Goal: Task Accomplishment & Management: Use online tool/utility

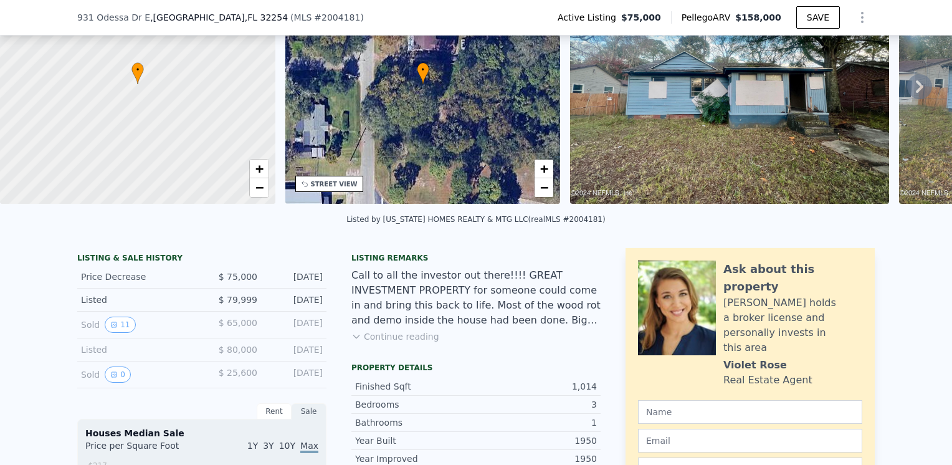
scroll to position [111, 0]
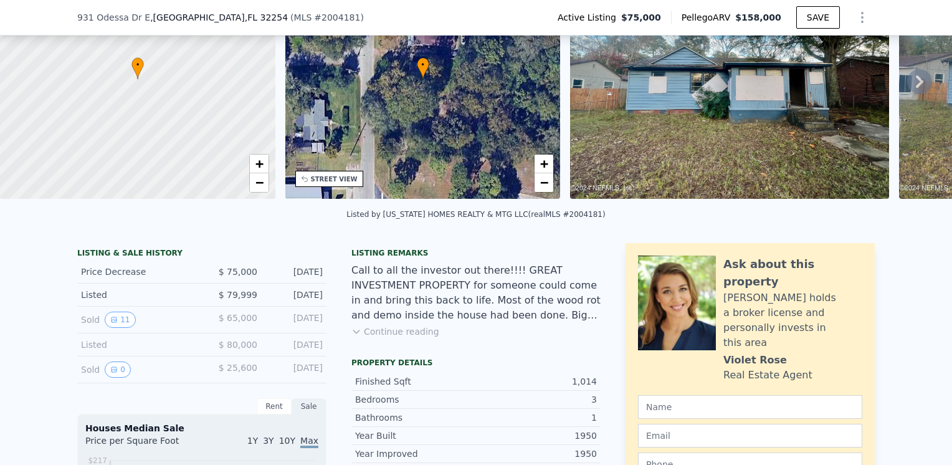
click at [916, 88] on icon at bounding box center [919, 81] width 7 height 12
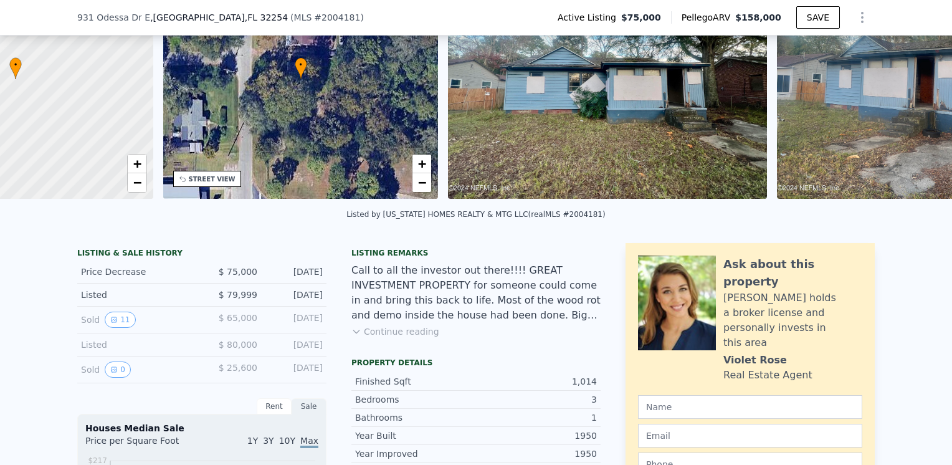
scroll to position [0, 290]
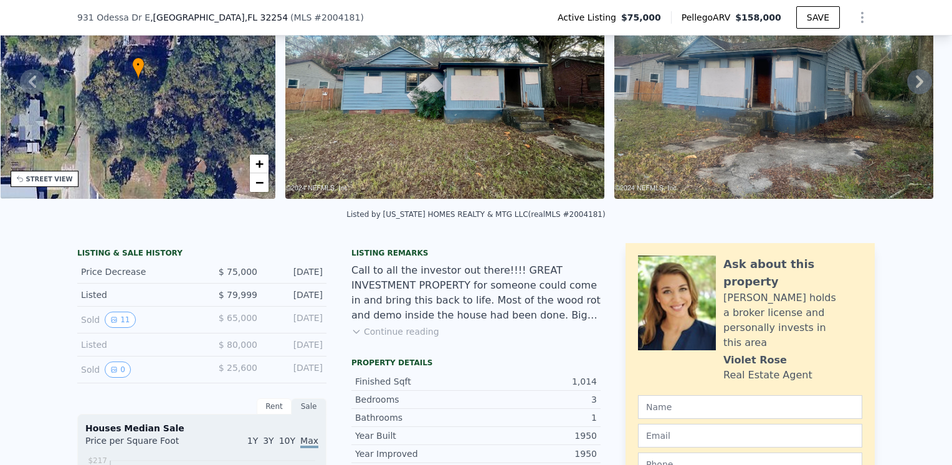
click at [916, 88] on icon at bounding box center [919, 81] width 7 height 12
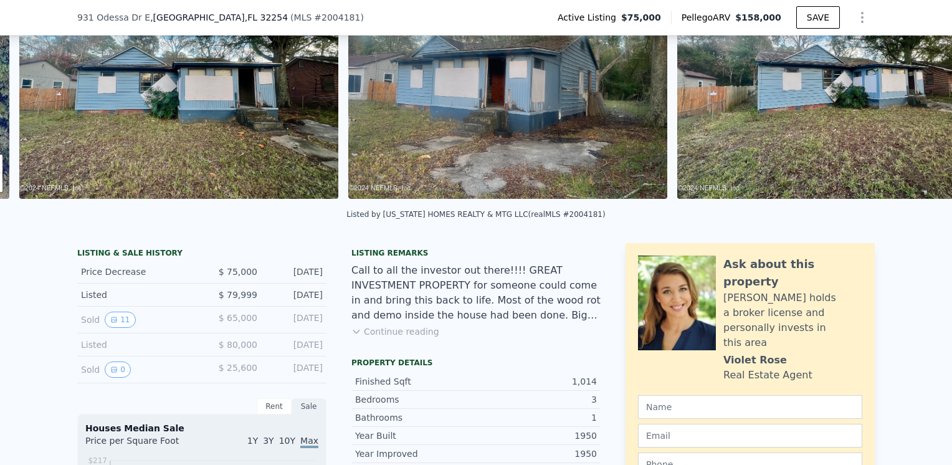
scroll to position [0, 570]
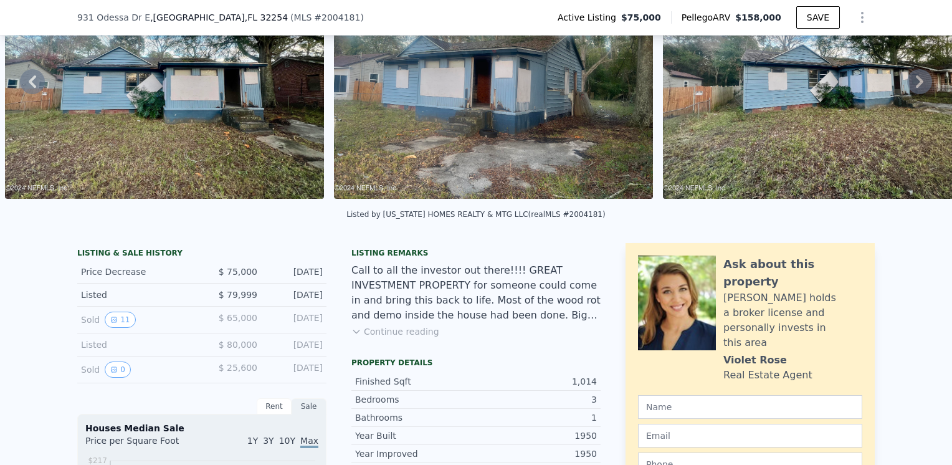
click at [916, 88] on icon at bounding box center [919, 81] width 7 height 12
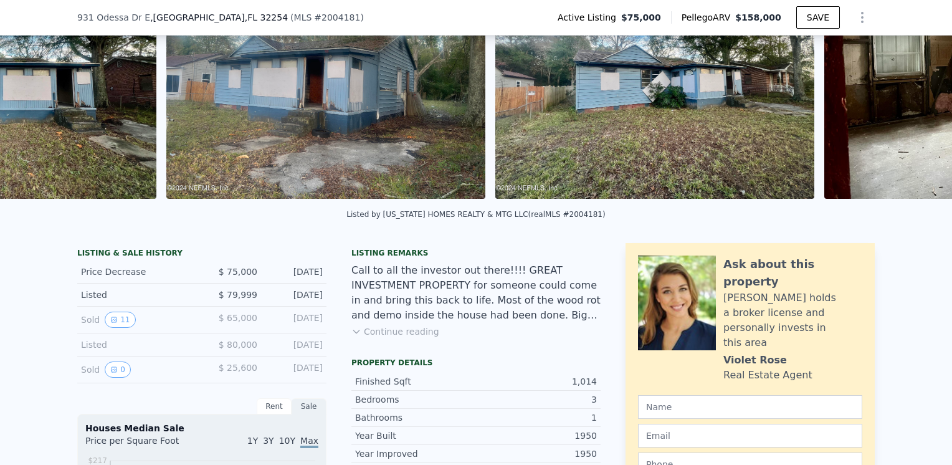
scroll to position [0, 899]
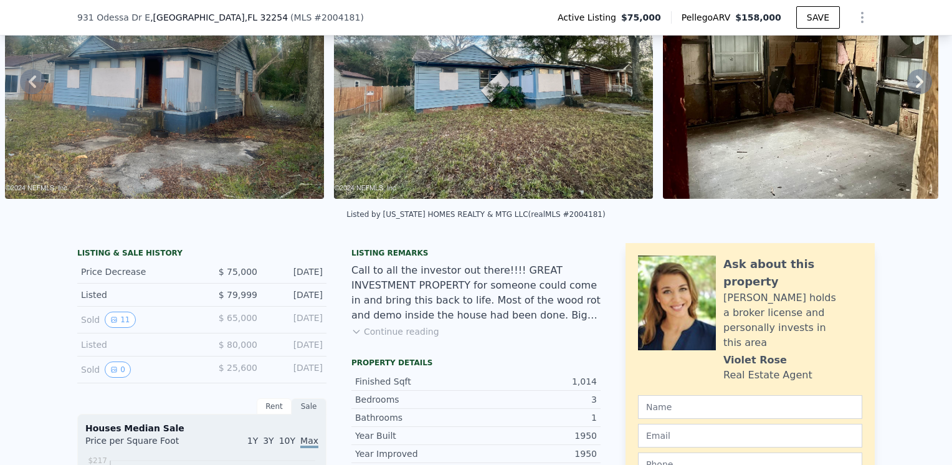
click at [916, 88] on icon at bounding box center [919, 81] width 7 height 12
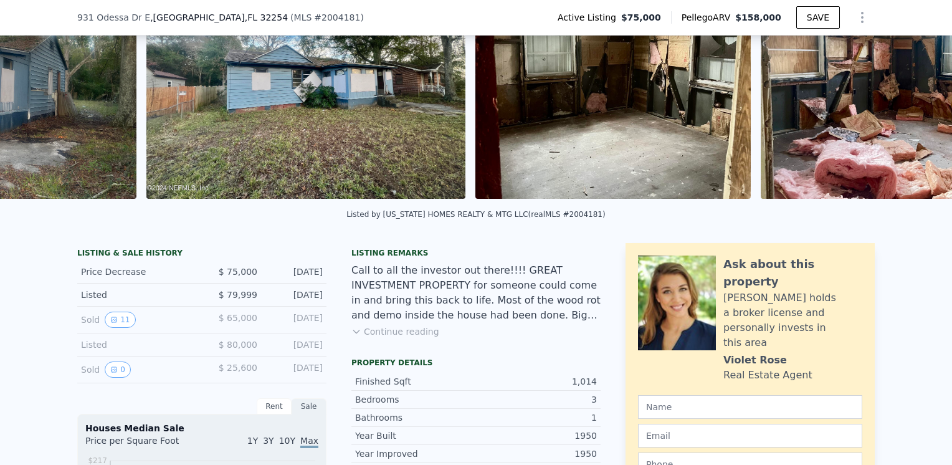
scroll to position [0, 1228]
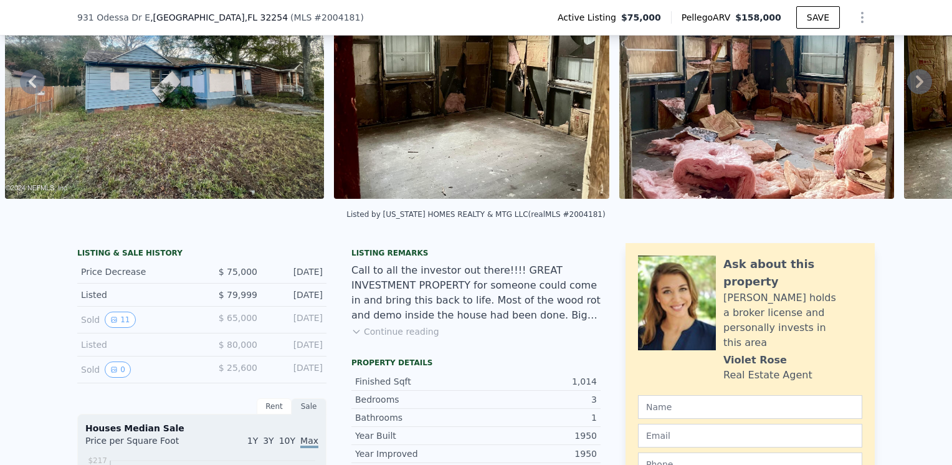
click at [916, 88] on icon at bounding box center [919, 81] width 7 height 12
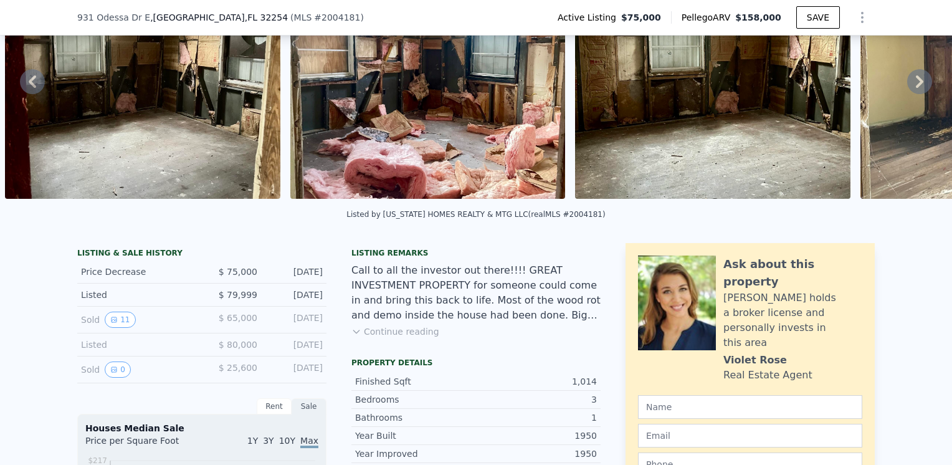
click at [916, 88] on icon at bounding box center [919, 81] width 7 height 12
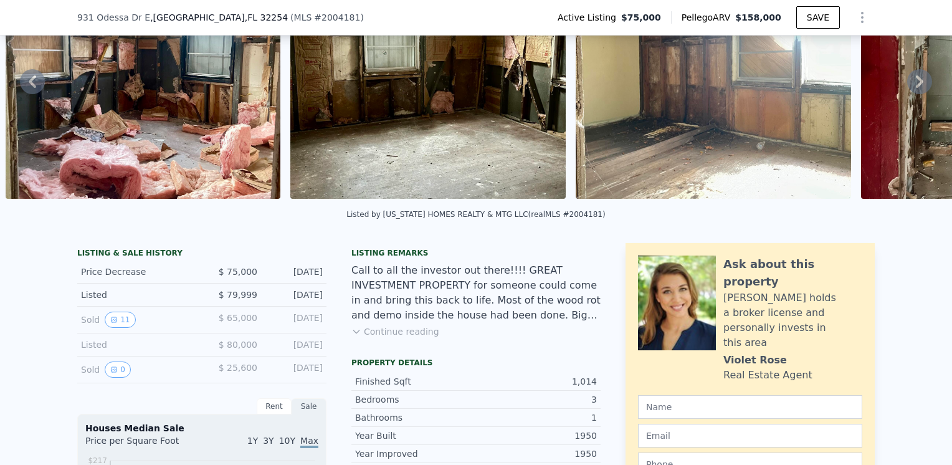
click at [916, 88] on icon at bounding box center [919, 81] width 7 height 12
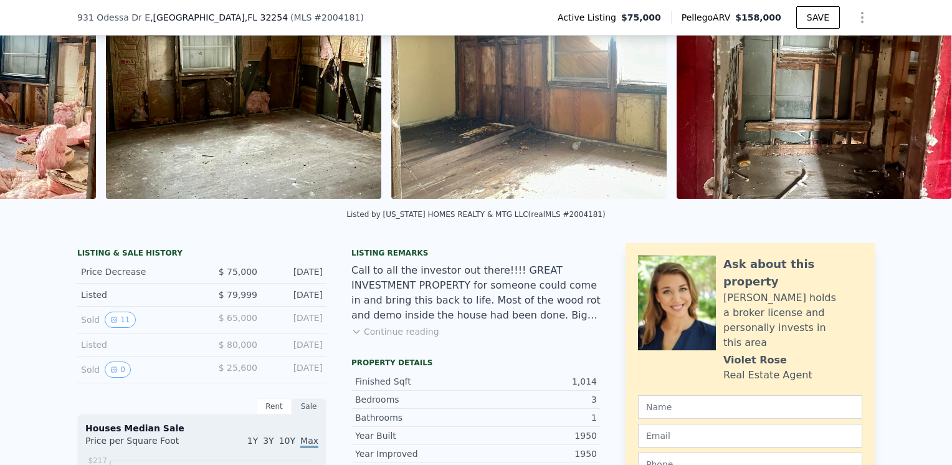
scroll to position [0, 2127]
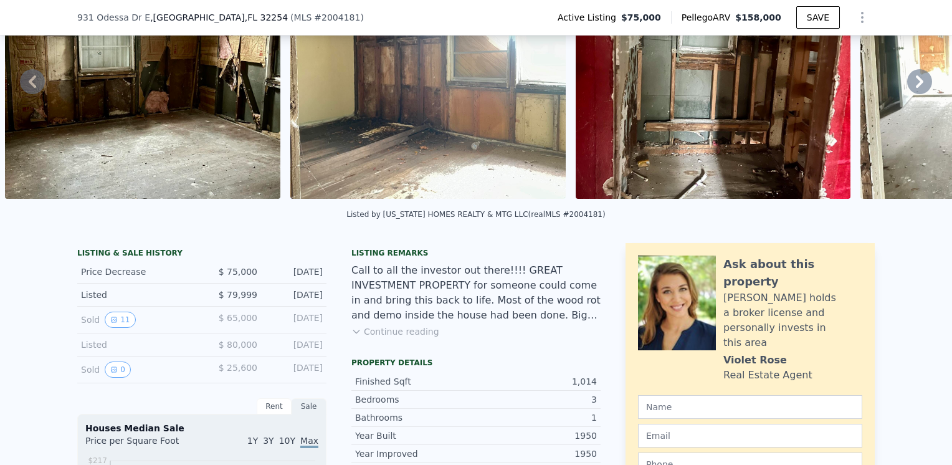
click at [916, 88] on icon at bounding box center [919, 81] width 7 height 12
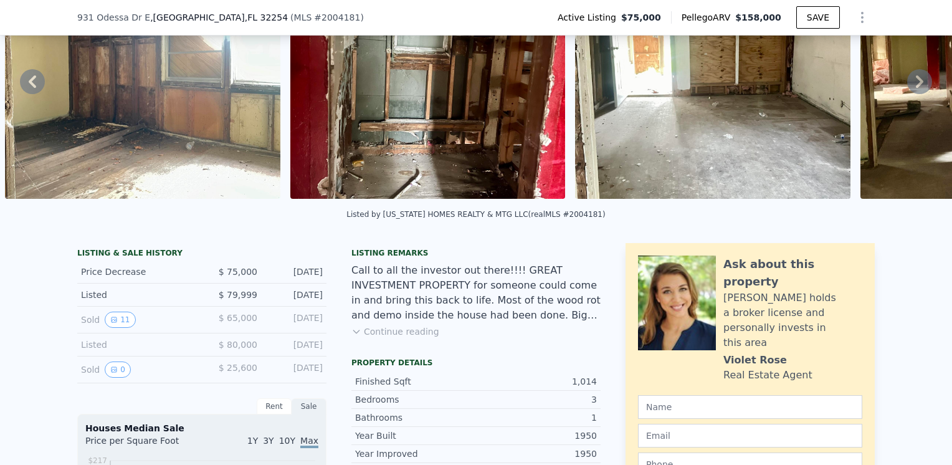
click at [916, 88] on icon at bounding box center [919, 81] width 7 height 12
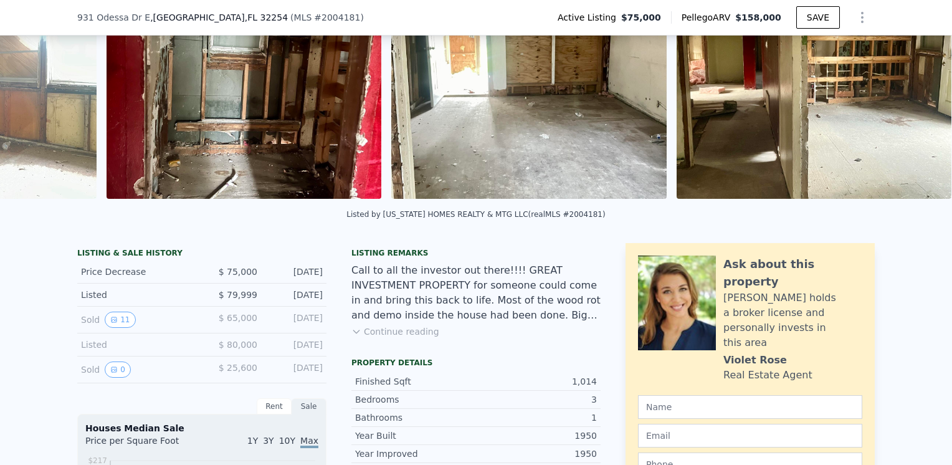
scroll to position [0, 2697]
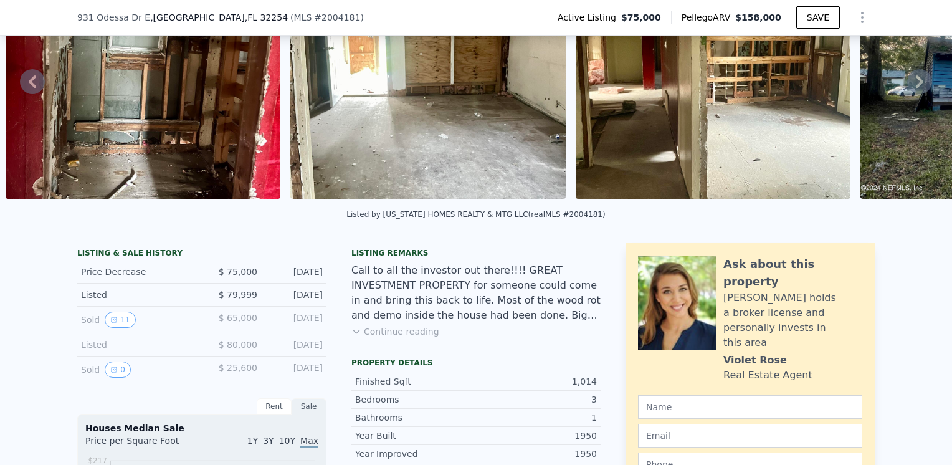
click at [916, 88] on icon at bounding box center [919, 81] width 7 height 12
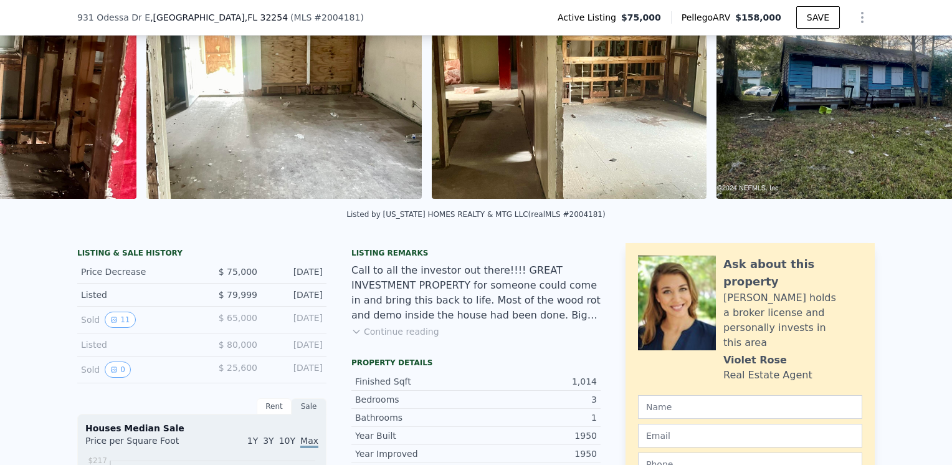
scroll to position [0, 2982]
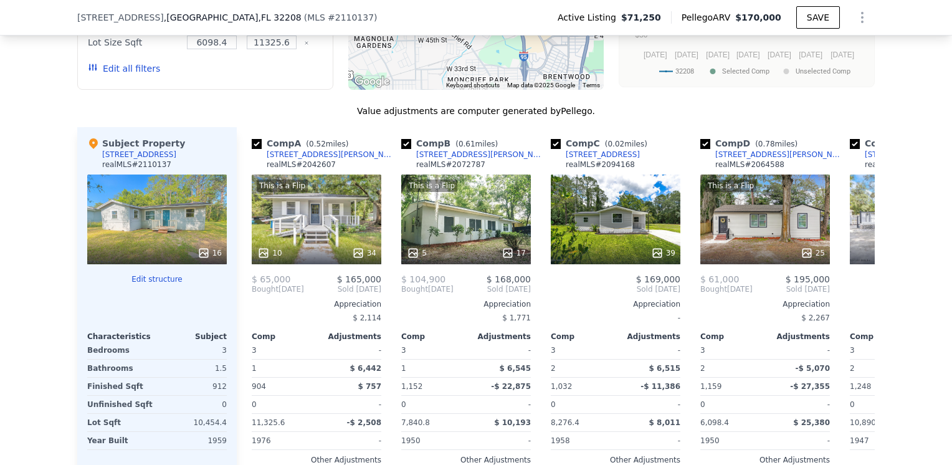
scroll to position [1363, 0]
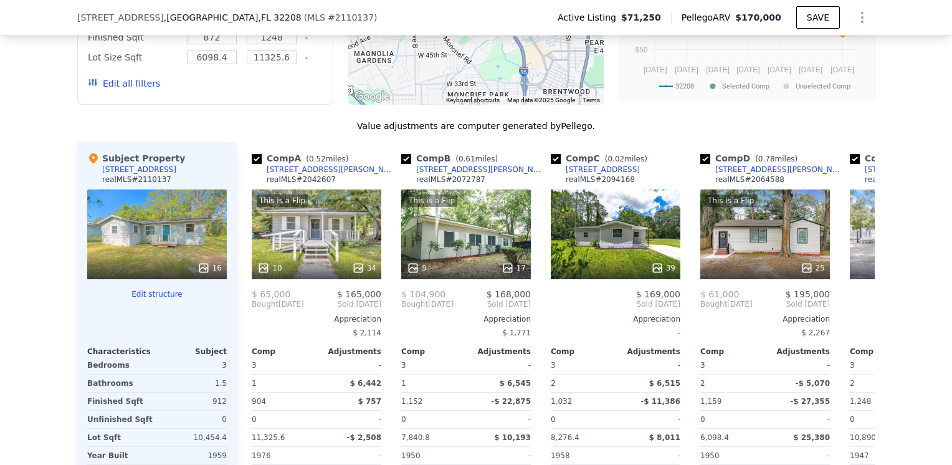
click at [145, 299] on button "Edit structure" at bounding box center [157, 294] width 140 height 10
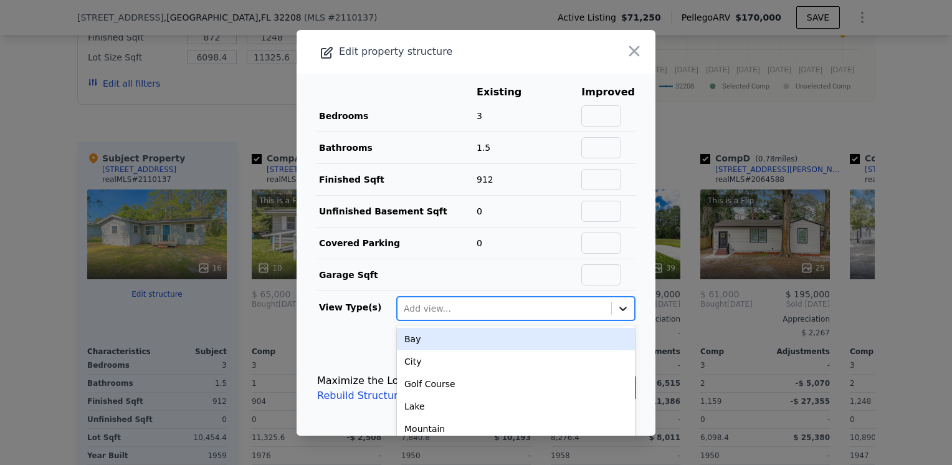
click at [617, 308] on icon at bounding box center [623, 308] width 12 height 12
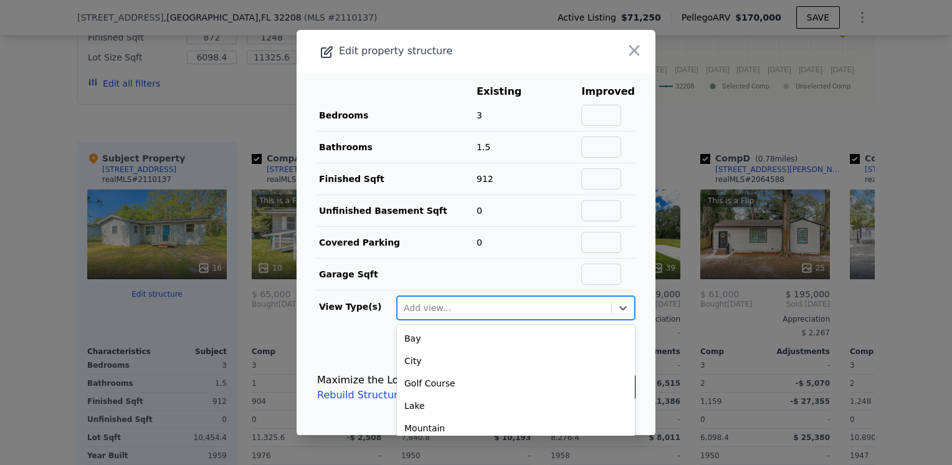
scroll to position [0, 0]
click at [625, 60] on icon "button" at bounding box center [633, 50] width 17 height 17
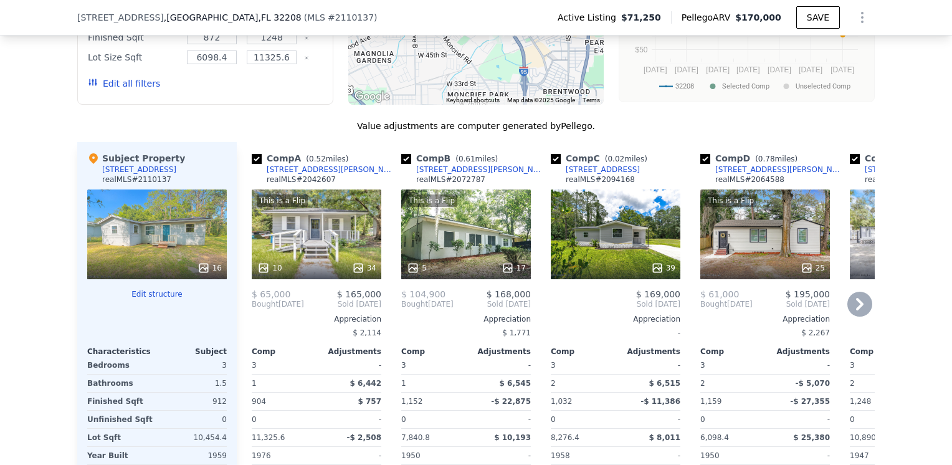
click at [860, 305] on icon at bounding box center [859, 304] width 25 height 25
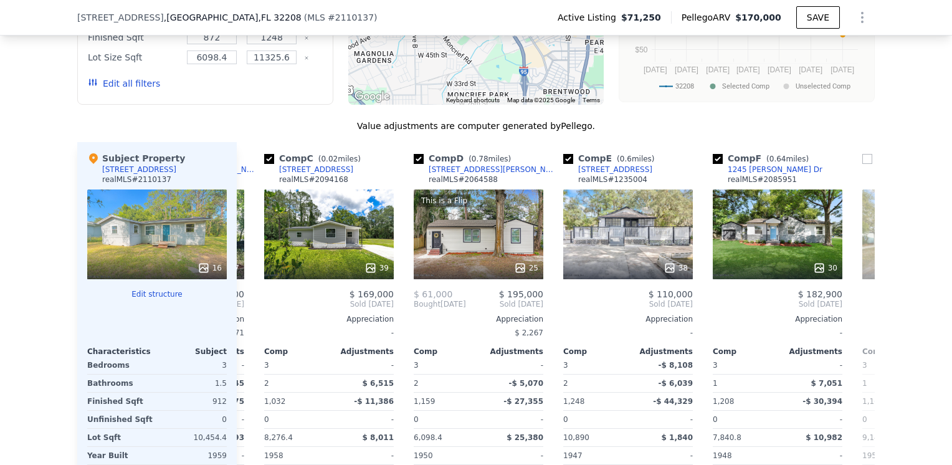
scroll to position [0, 299]
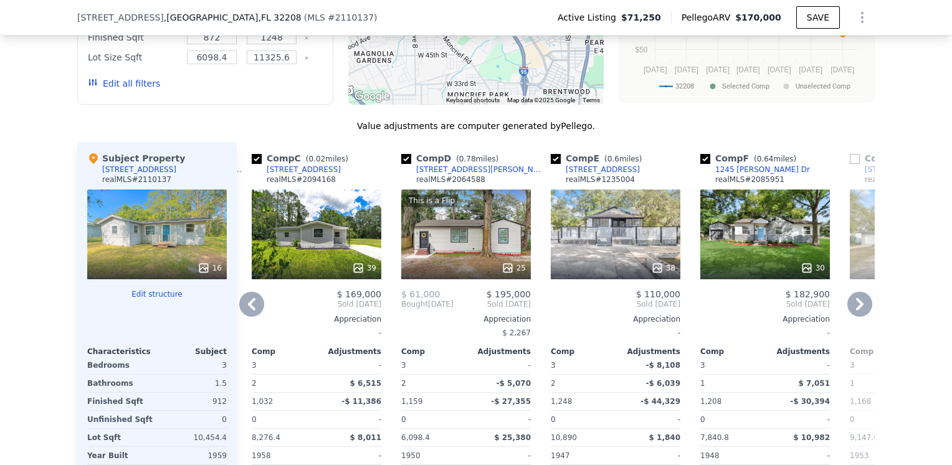
click at [860, 305] on icon at bounding box center [859, 304] width 25 height 25
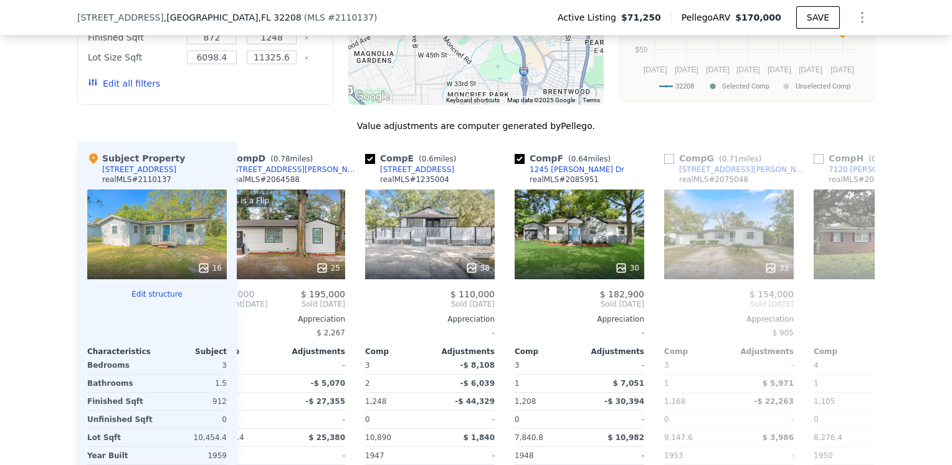
scroll to position [0, 598]
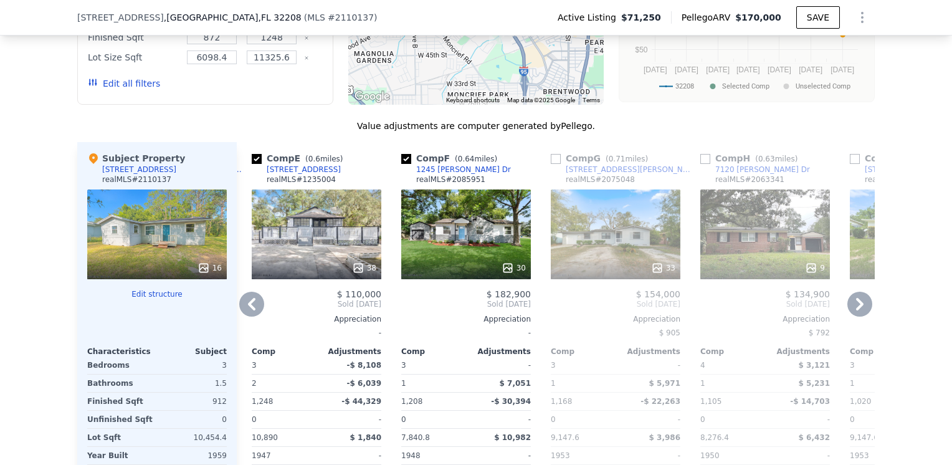
click at [860, 305] on icon at bounding box center [859, 304] width 25 height 25
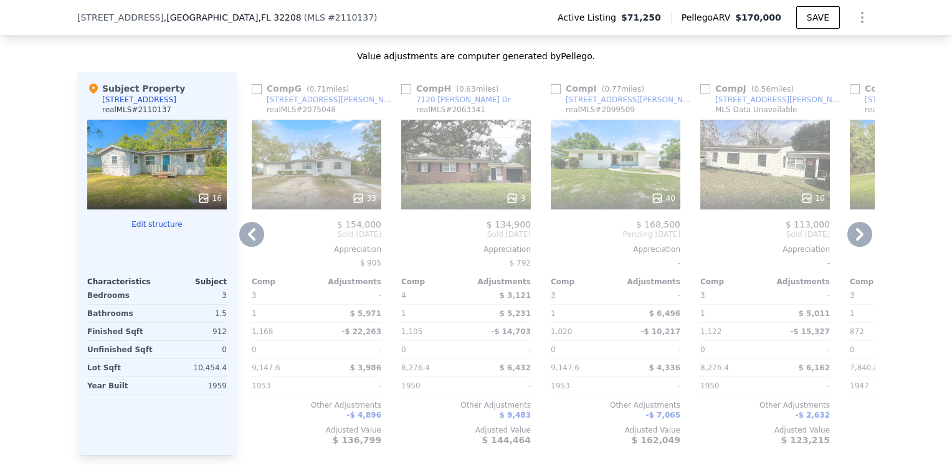
scroll to position [1424, 0]
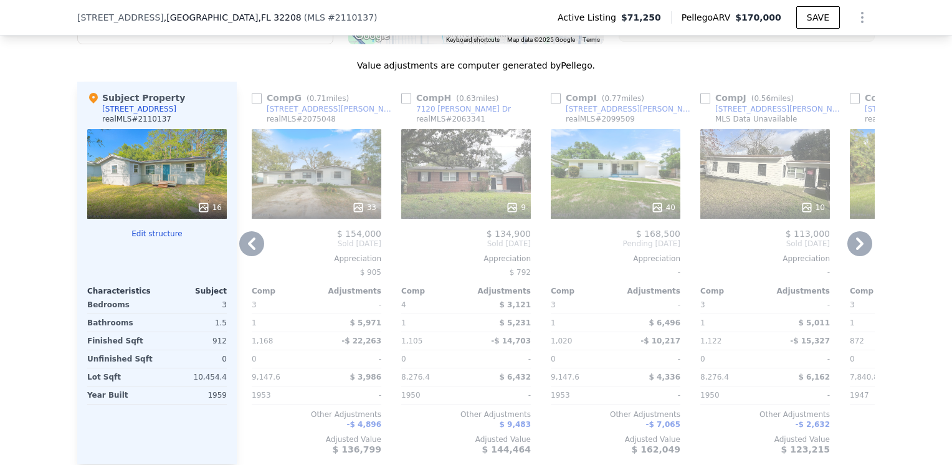
click at [248, 250] on icon at bounding box center [251, 243] width 7 height 12
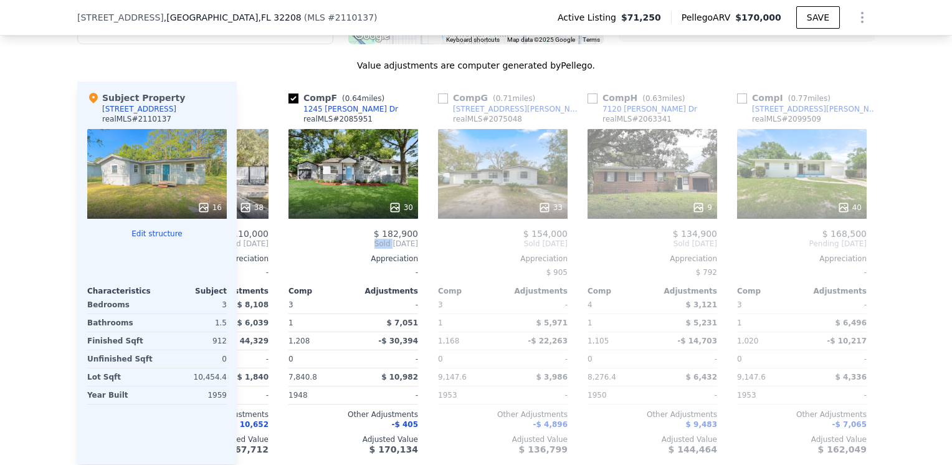
click at [247, 250] on div "Comp A ( 0.52 miles) [STREET_ADDRESS][PERSON_NAME] realMLS # 2042607 This is a …" at bounding box center [556, 273] width 638 height 383
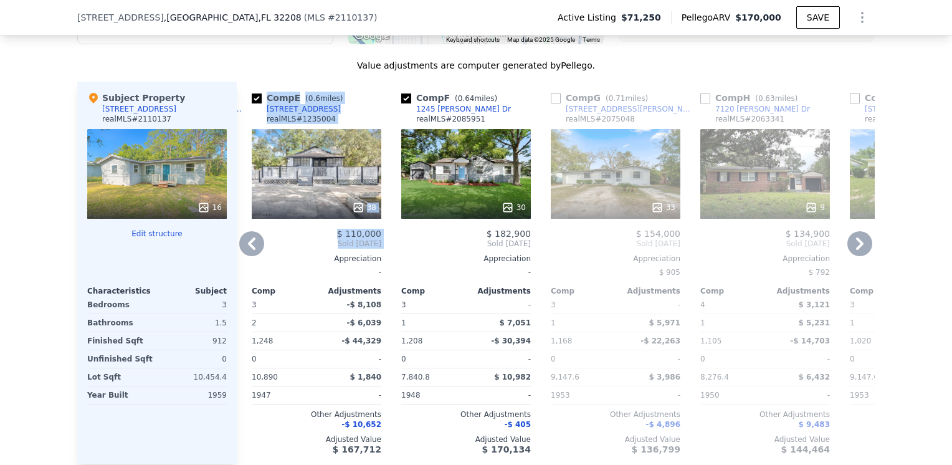
click at [247, 250] on div "Comp A ( 0.52 miles) [STREET_ADDRESS][PERSON_NAME] realMLS # 2042607 This is a …" at bounding box center [556, 273] width 638 height 383
click at [248, 250] on icon at bounding box center [251, 243] width 7 height 12
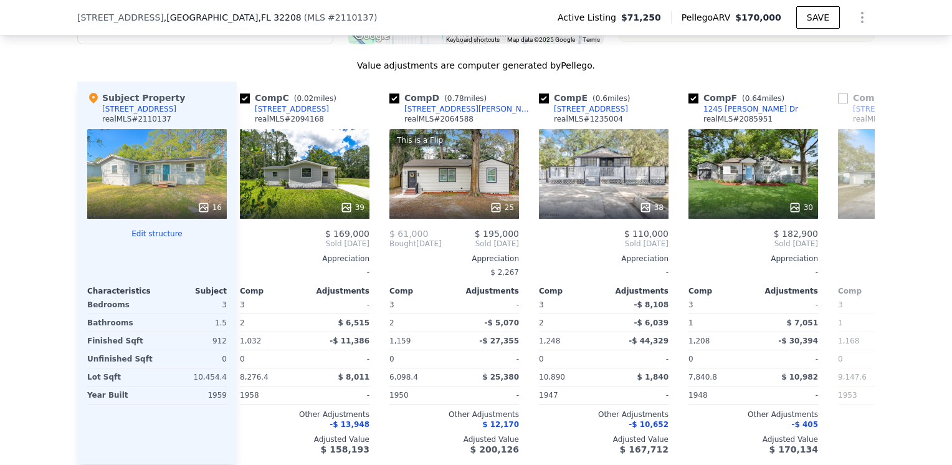
scroll to position [0, 299]
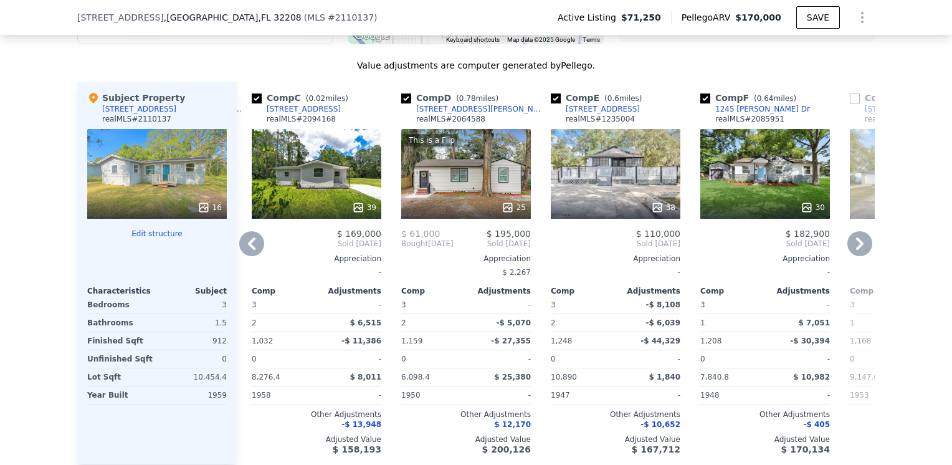
click at [247, 250] on div "Comp A ( 0.52 miles) [STREET_ADDRESS][PERSON_NAME] realMLS # 2042607 This is a …" at bounding box center [556, 273] width 638 height 383
click at [248, 250] on icon at bounding box center [251, 243] width 7 height 12
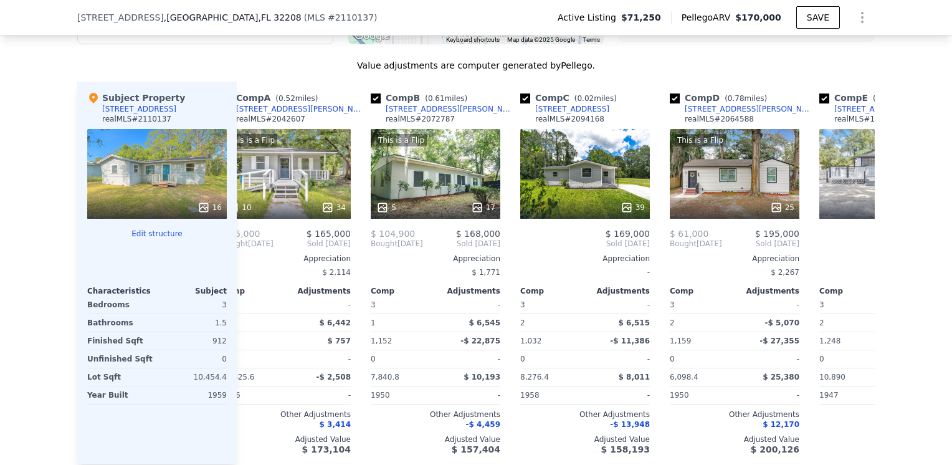
scroll to position [0, 0]
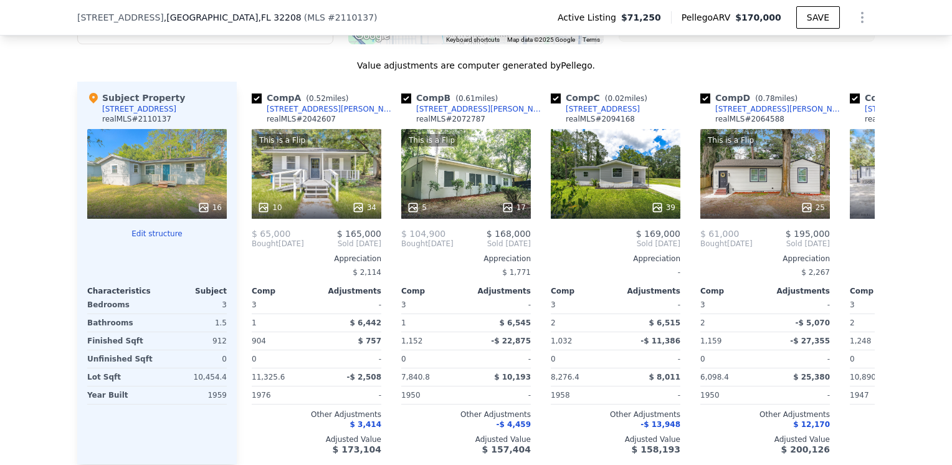
click at [252, 249] on span "Bought" at bounding box center [265, 244] width 27 height 10
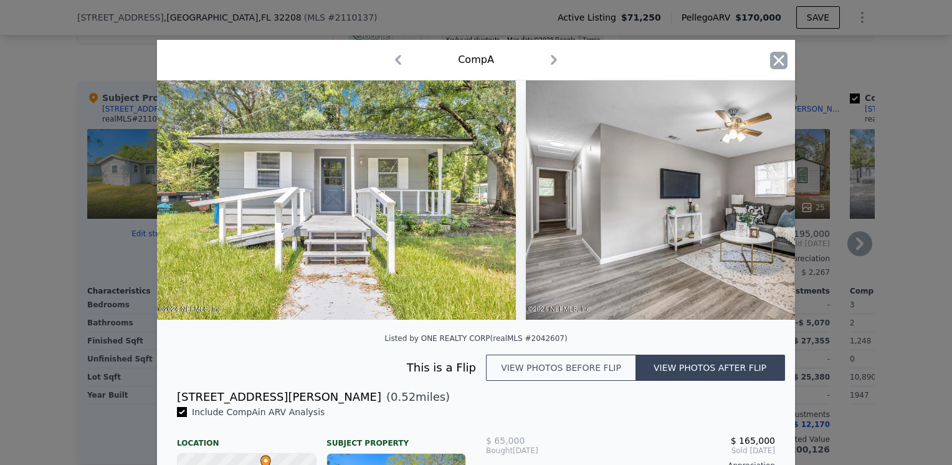
click at [770, 63] on icon "button" at bounding box center [778, 60] width 17 height 17
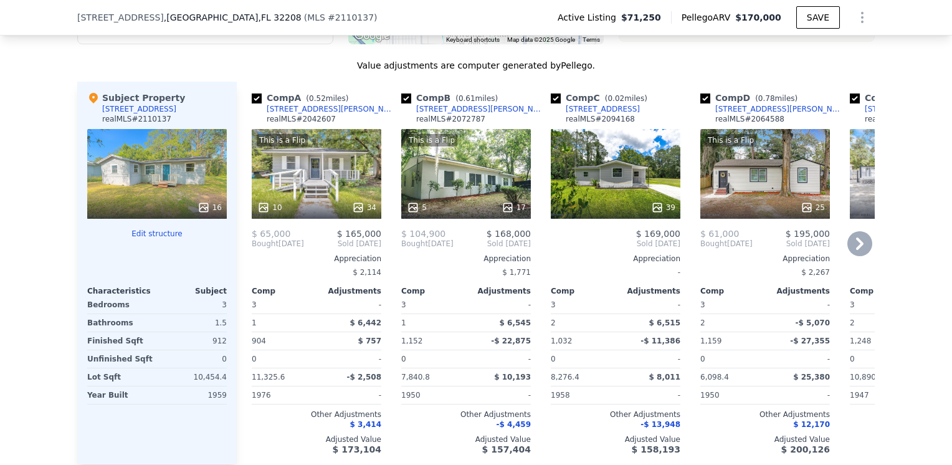
click at [625, 171] on div "39" at bounding box center [616, 174] width 130 height 90
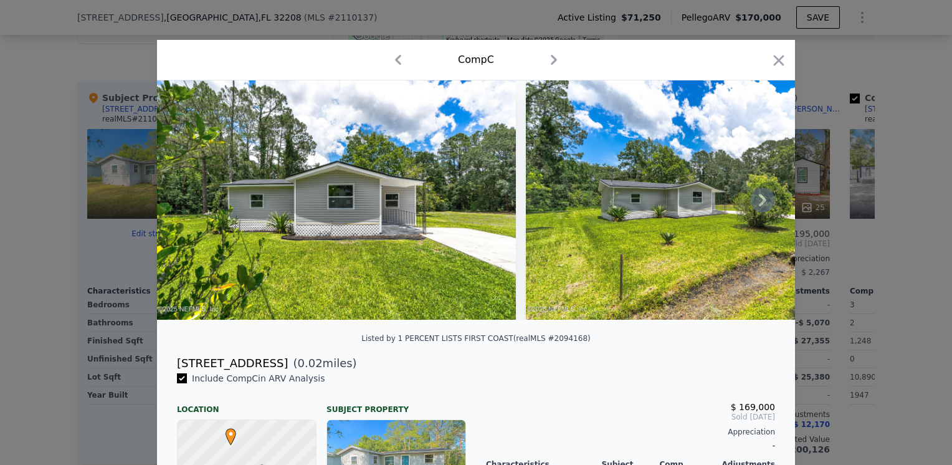
click at [752, 202] on icon at bounding box center [762, 200] width 25 height 25
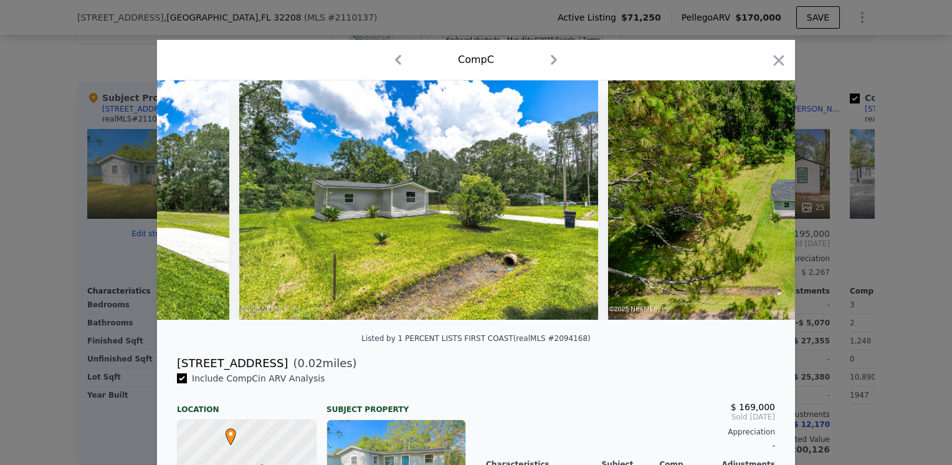
scroll to position [0, 299]
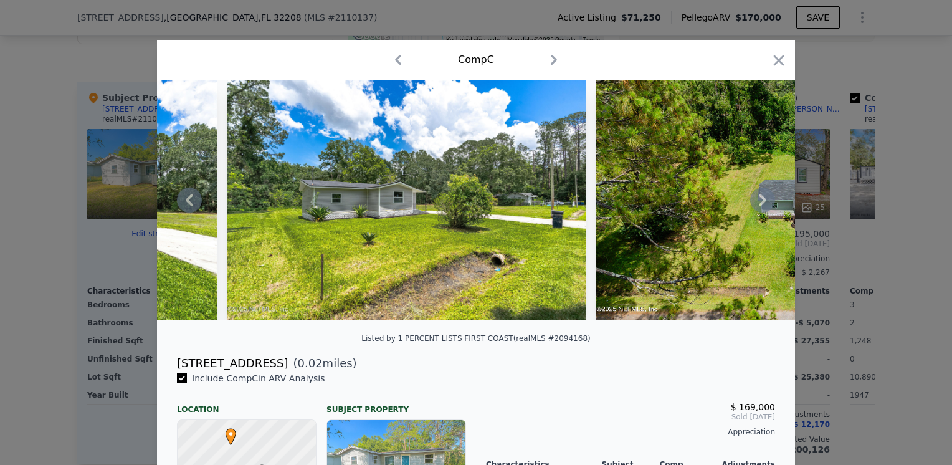
click at [752, 202] on icon at bounding box center [762, 200] width 25 height 25
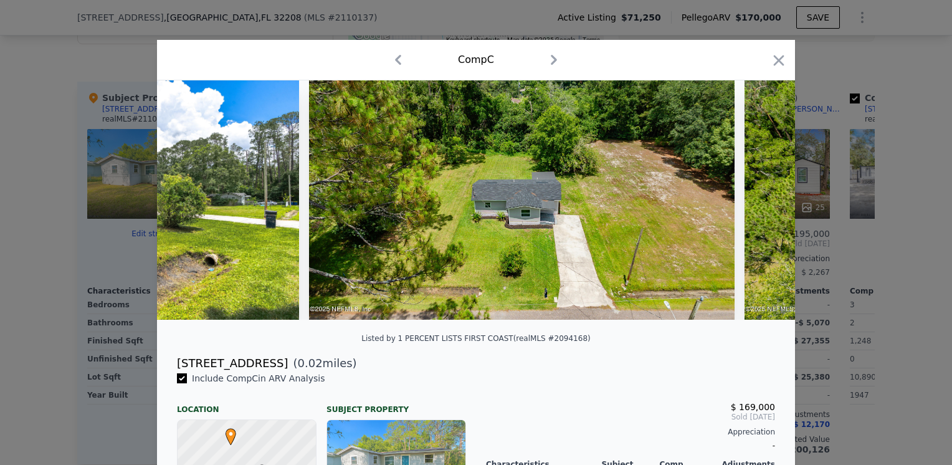
scroll to position [0, 598]
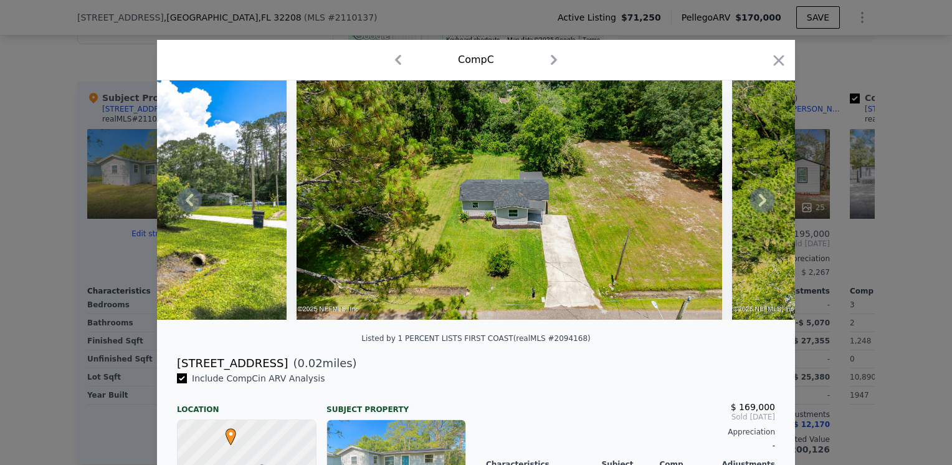
click at [752, 202] on icon at bounding box center [762, 200] width 25 height 25
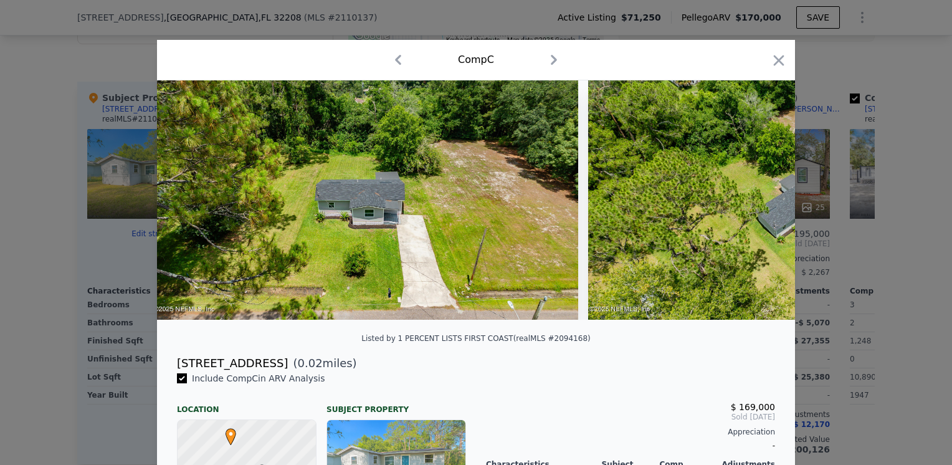
scroll to position [0, 897]
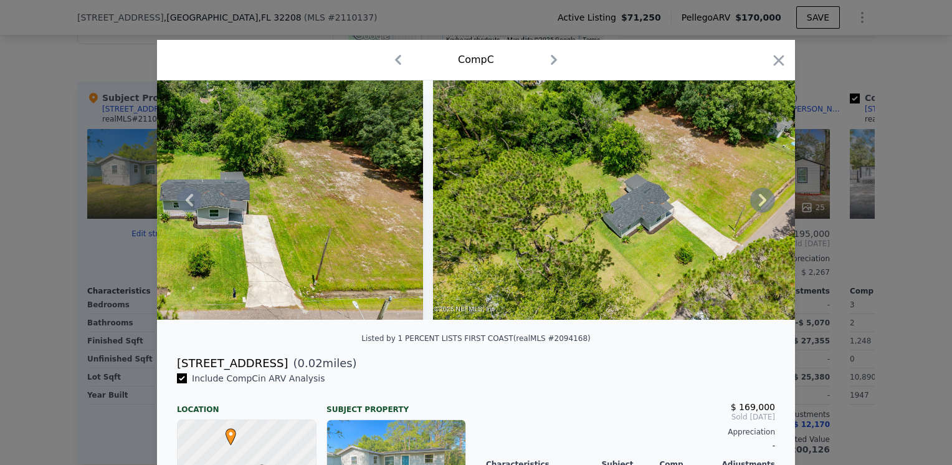
click at [752, 202] on icon at bounding box center [762, 200] width 25 height 25
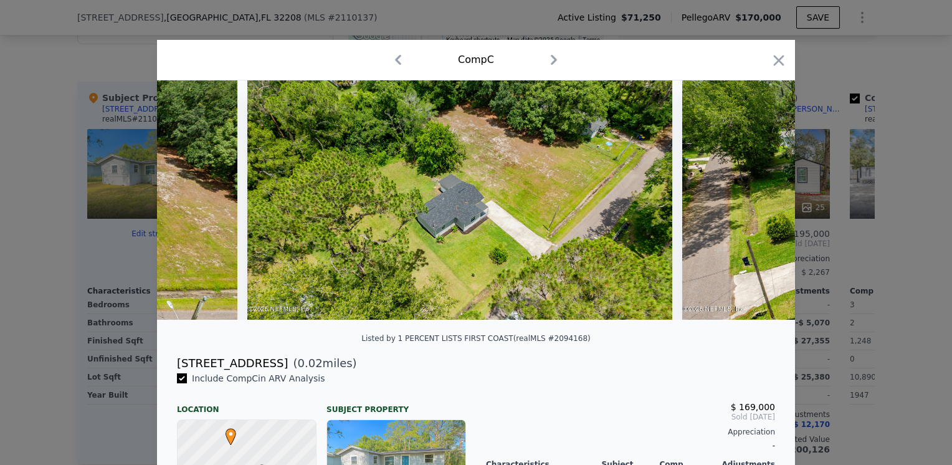
scroll to position [0, 1196]
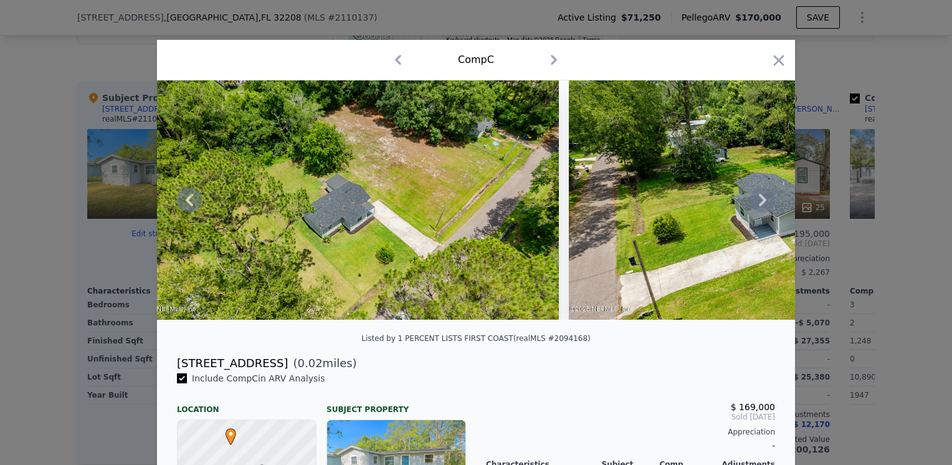
click at [752, 202] on icon at bounding box center [762, 200] width 25 height 25
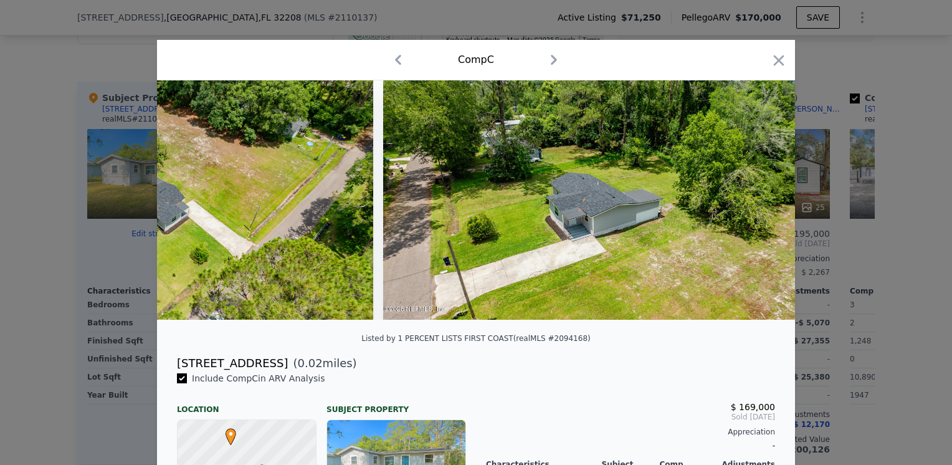
scroll to position [0, 1495]
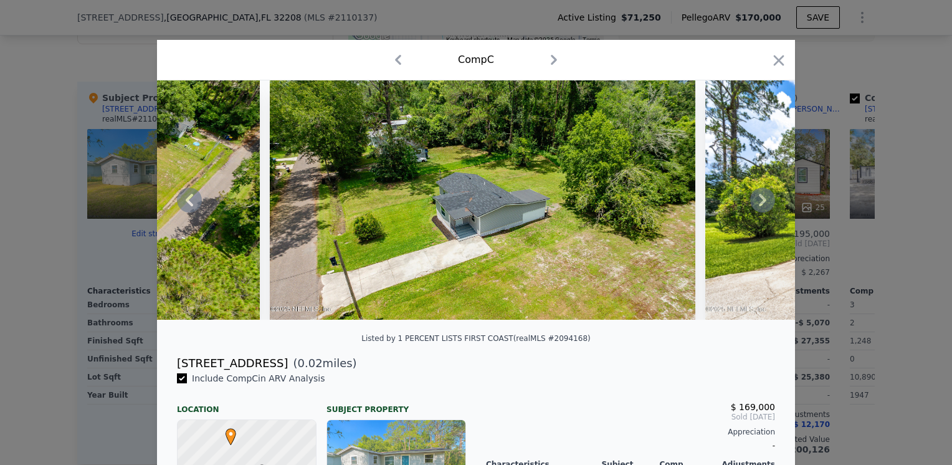
click at [752, 202] on icon at bounding box center [762, 200] width 25 height 25
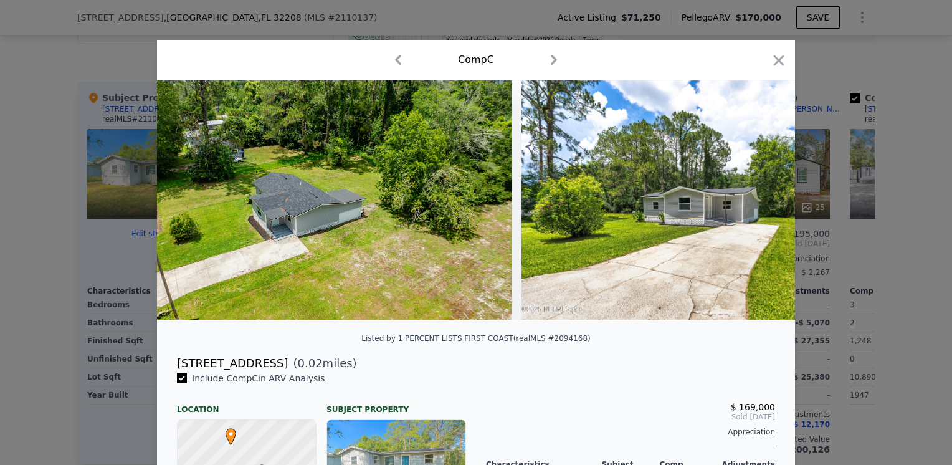
scroll to position [0, 1794]
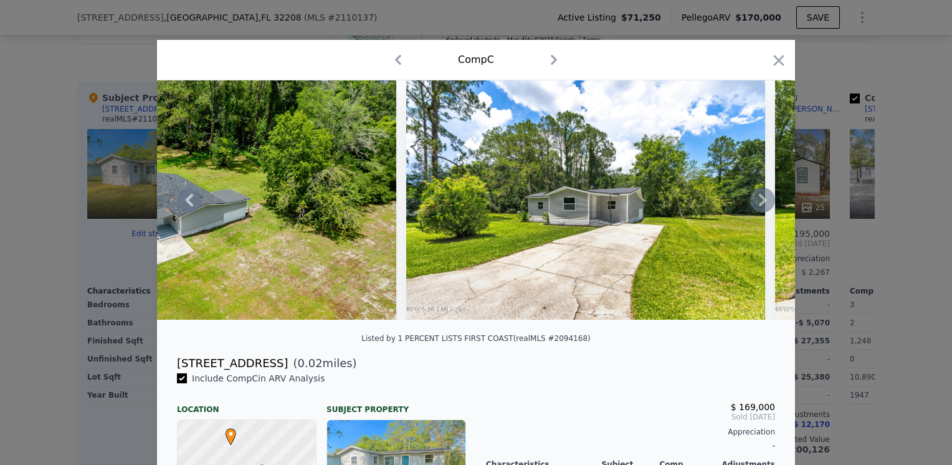
click at [752, 202] on icon at bounding box center [762, 200] width 25 height 25
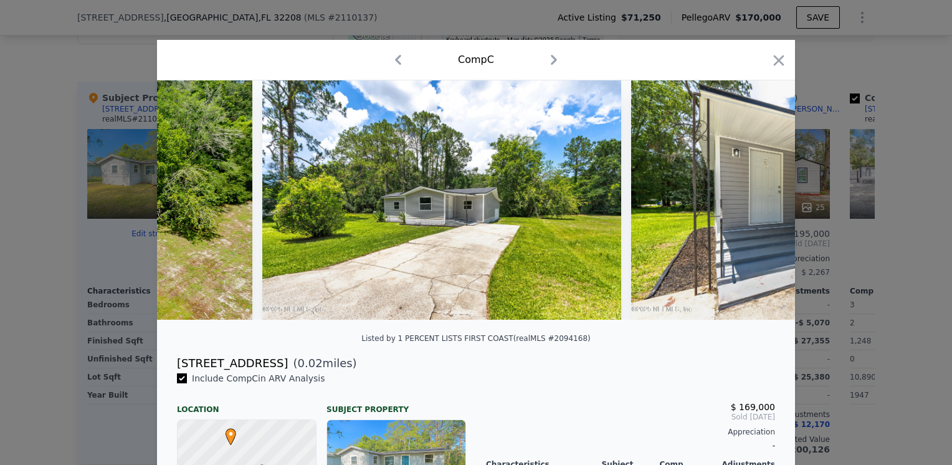
scroll to position [0, 2093]
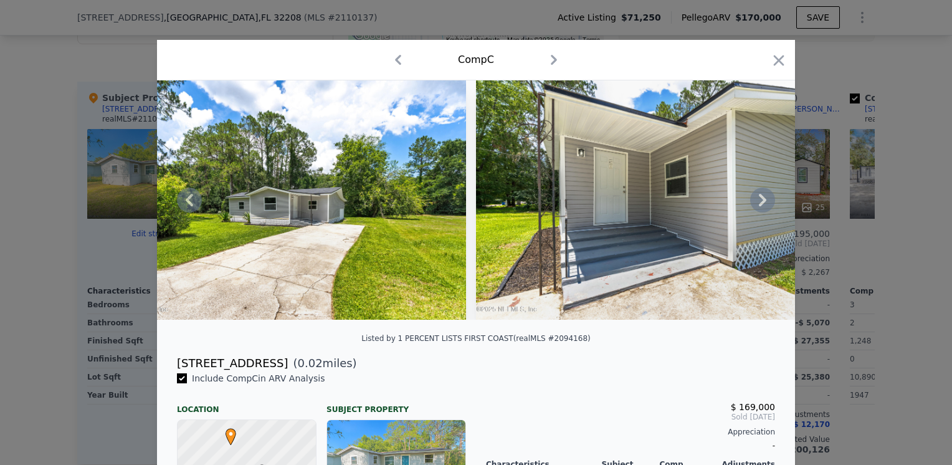
click at [752, 202] on icon at bounding box center [762, 200] width 25 height 25
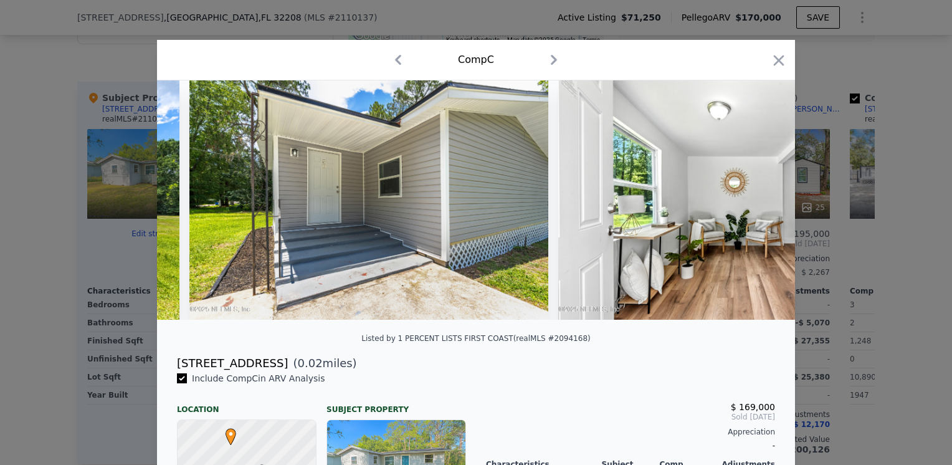
scroll to position [0, 2392]
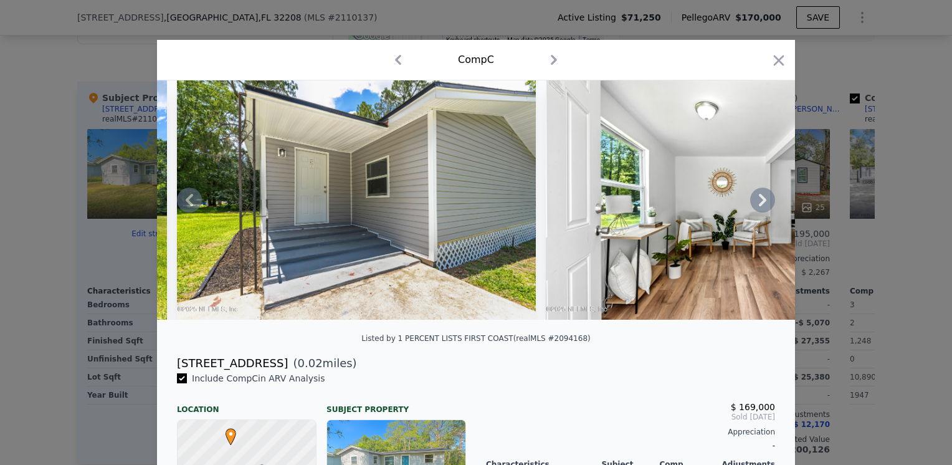
click at [752, 202] on icon at bounding box center [762, 200] width 25 height 25
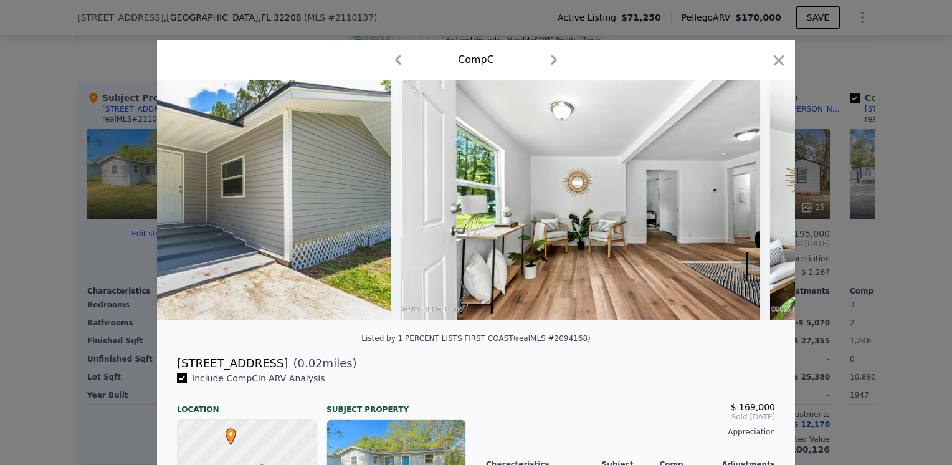
scroll to position [0, 2691]
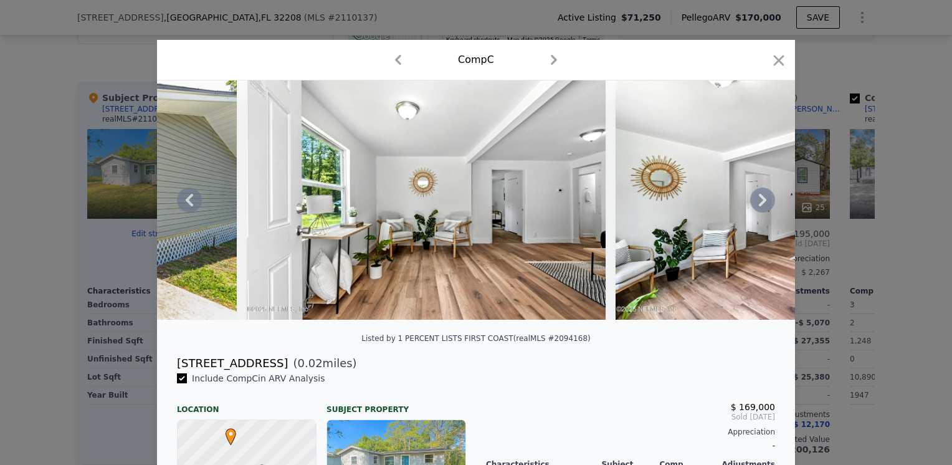
click at [752, 202] on icon at bounding box center [762, 200] width 25 height 25
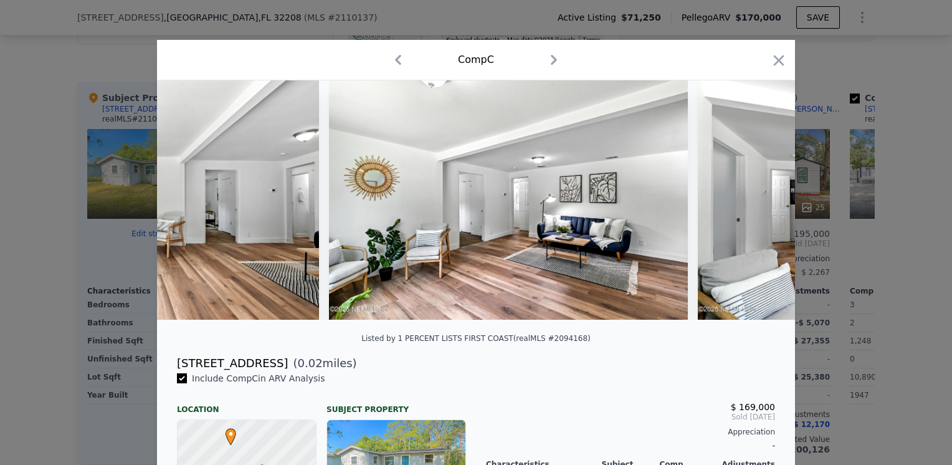
scroll to position [0, 2990]
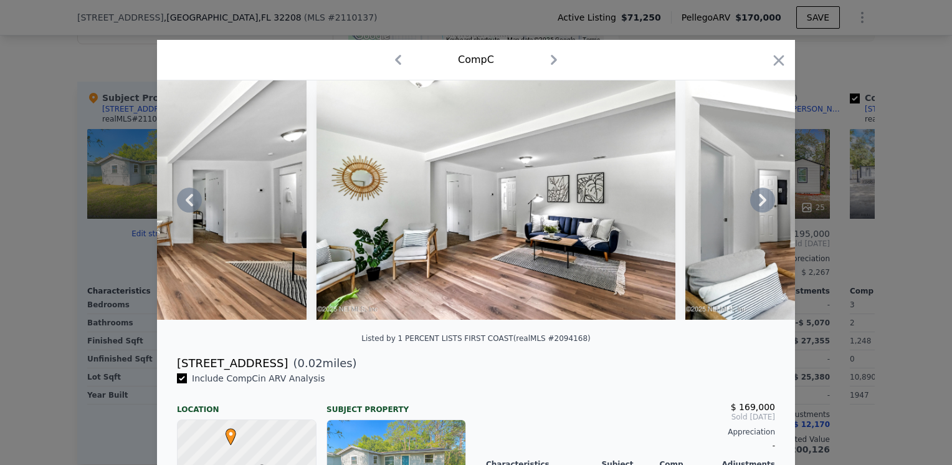
click at [752, 202] on icon at bounding box center [762, 200] width 25 height 25
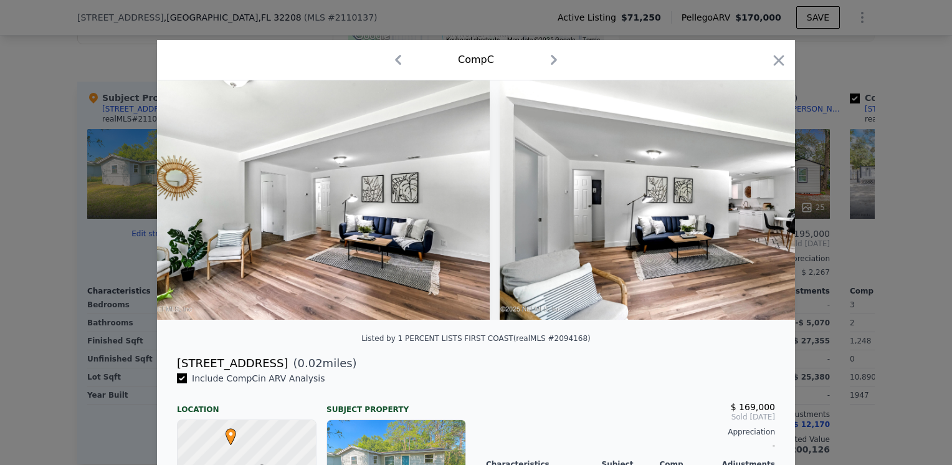
scroll to position [0, 3289]
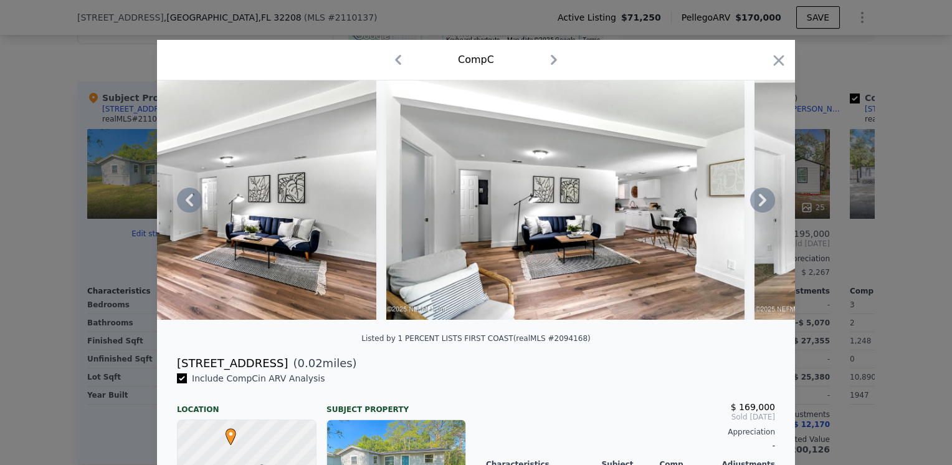
click at [752, 202] on icon at bounding box center [762, 200] width 25 height 25
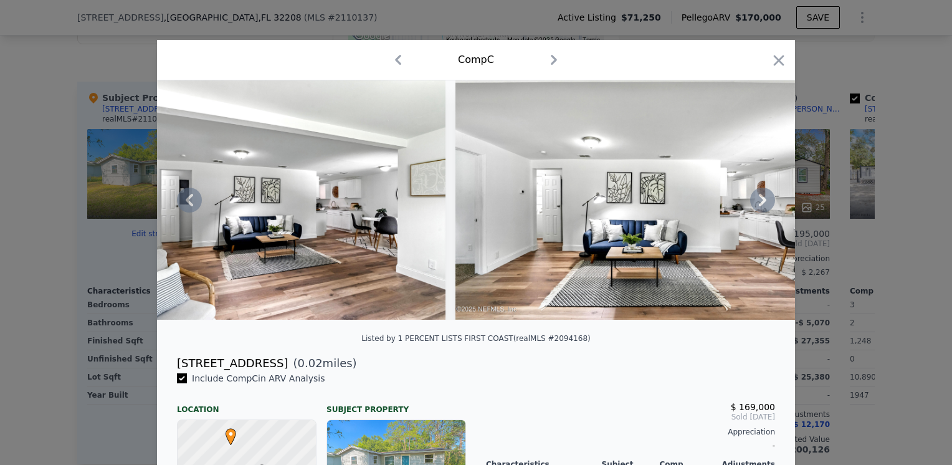
click at [752, 202] on icon at bounding box center [762, 200] width 25 height 25
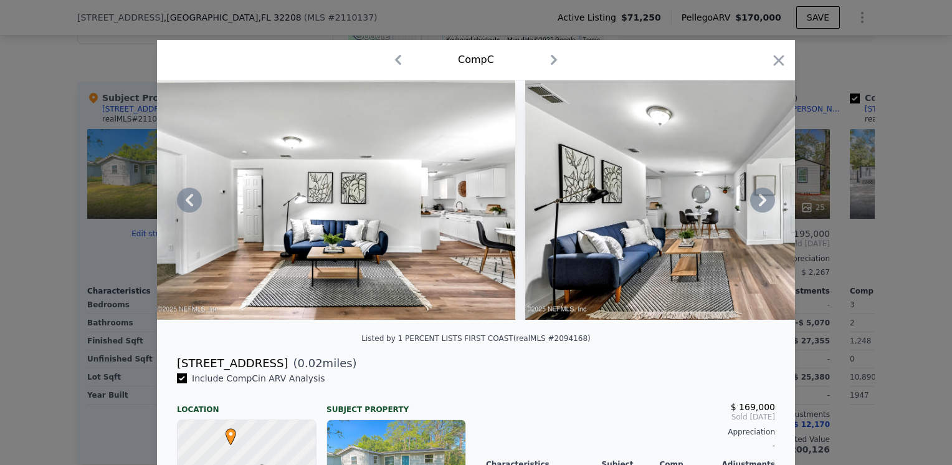
click at [752, 202] on icon at bounding box center [762, 200] width 25 height 25
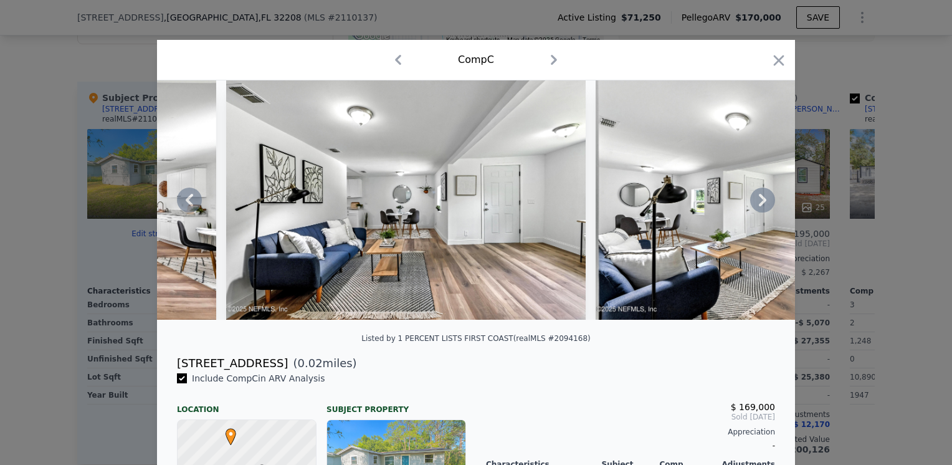
click at [752, 202] on icon at bounding box center [762, 200] width 25 height 25
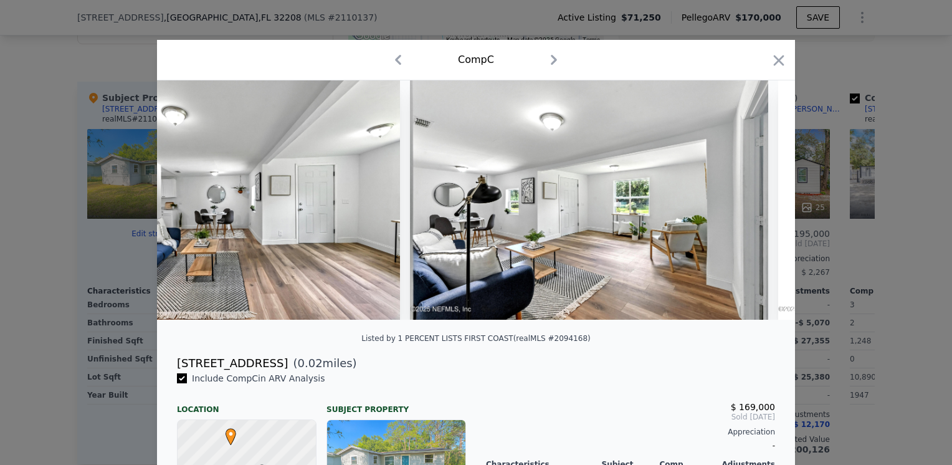
scroll to position [0, 4485]
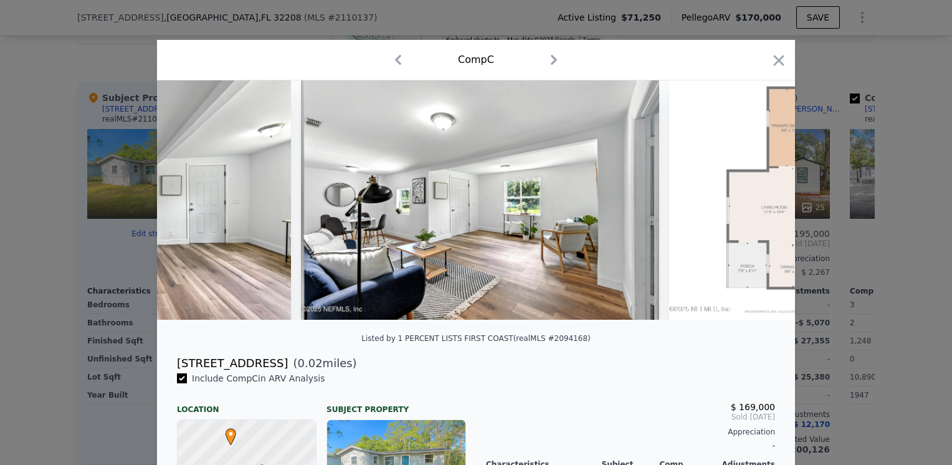
click at [752, 202] on img at bounding box center [828, 199] width 319 height 239
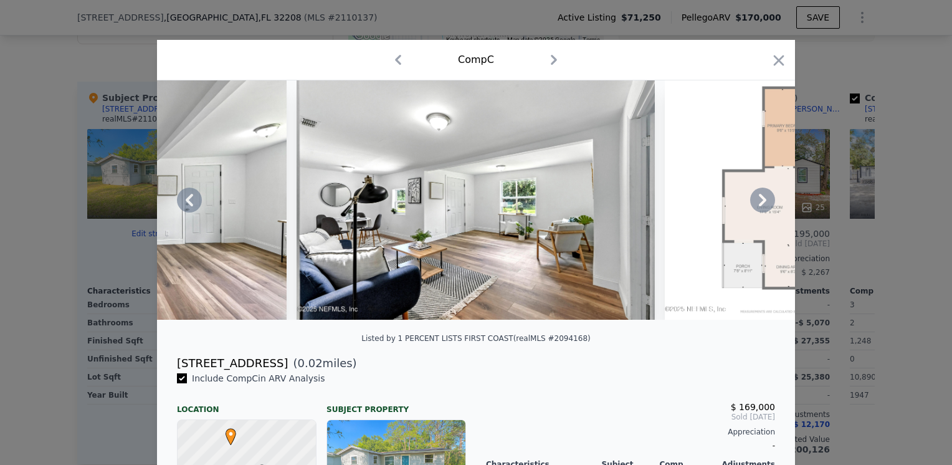
click at [752, 202] on div at bounding box center [476, 199] width 638 height 239
click at [752, 202] on icon at bounding box center [762, 200] width 25 height 25
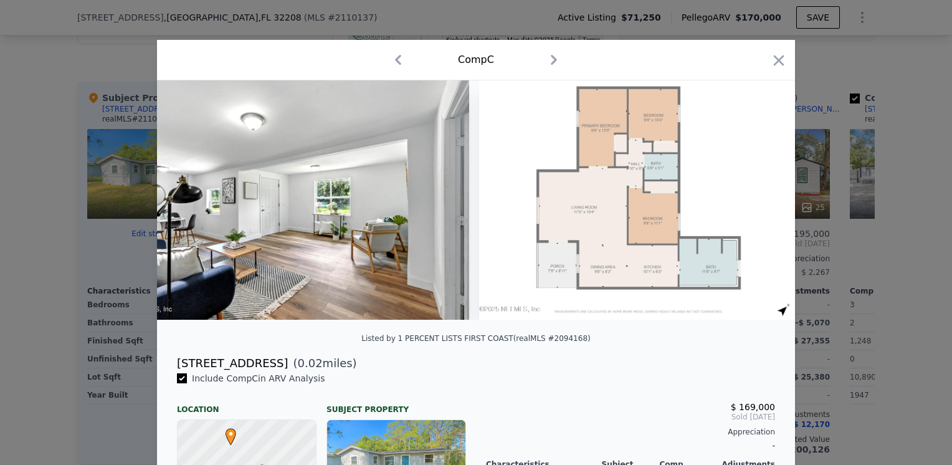
scroll to position [0, 4784]
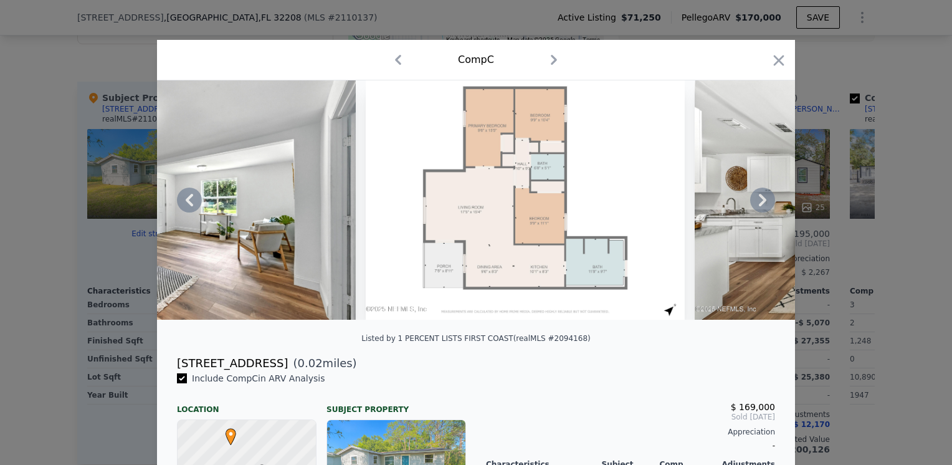
click at [752, 202] on icon at bounding box center [762, 200] width 25 height 25
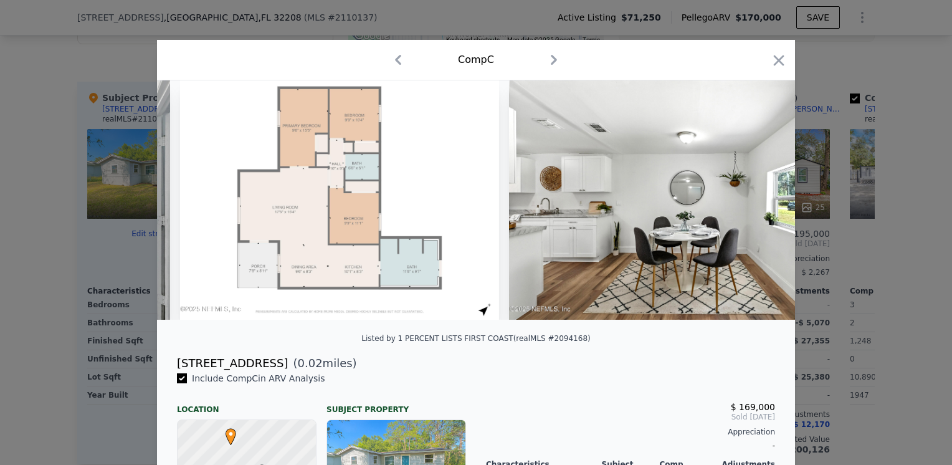
scroll to position [0, 5083]
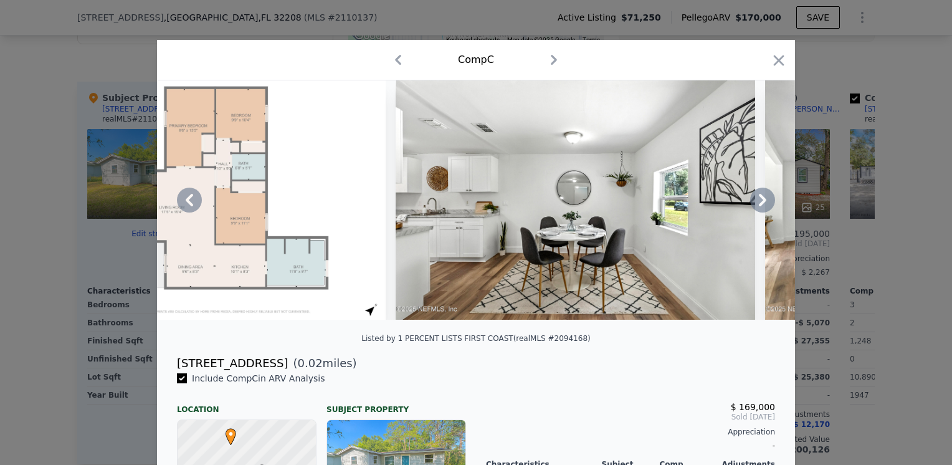
click at [752, 202] on icon at bounding box center [762, 200] width 25 height 25
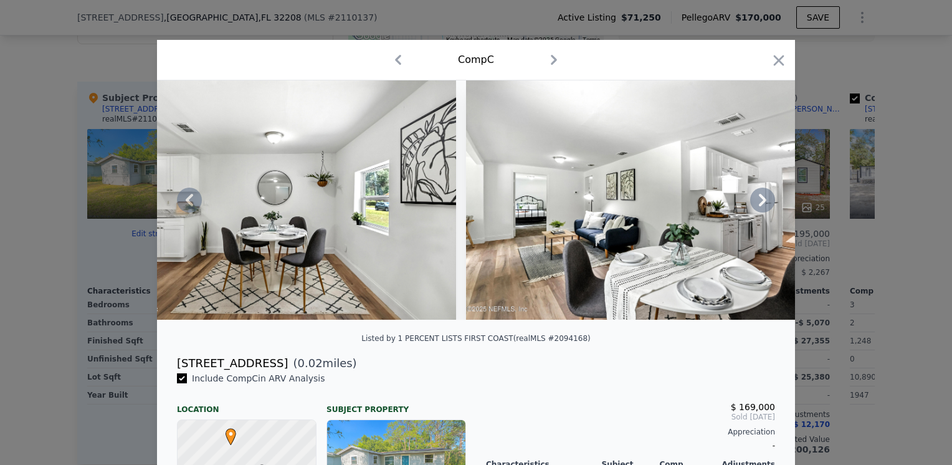
click at [752, 202] on icon at bounding box center [762, 200] width 25 height 25
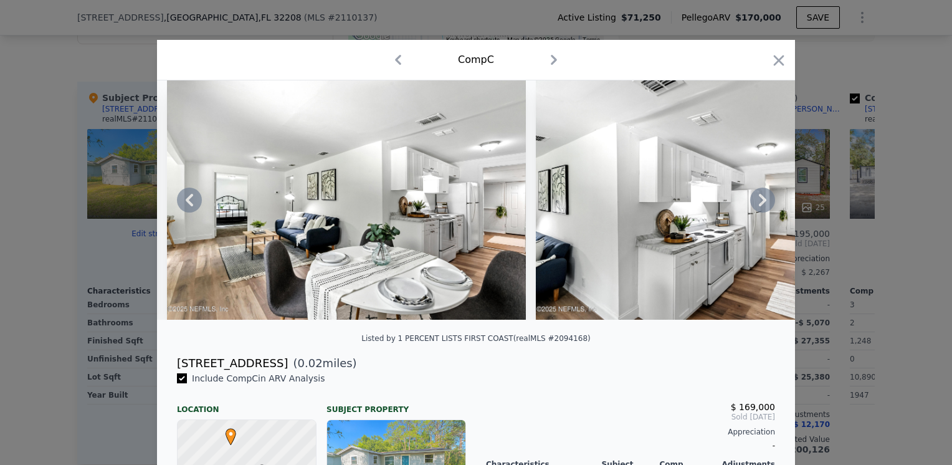
click at [752, 202] on icon at bounding box center [762, 200] width 25 height 25
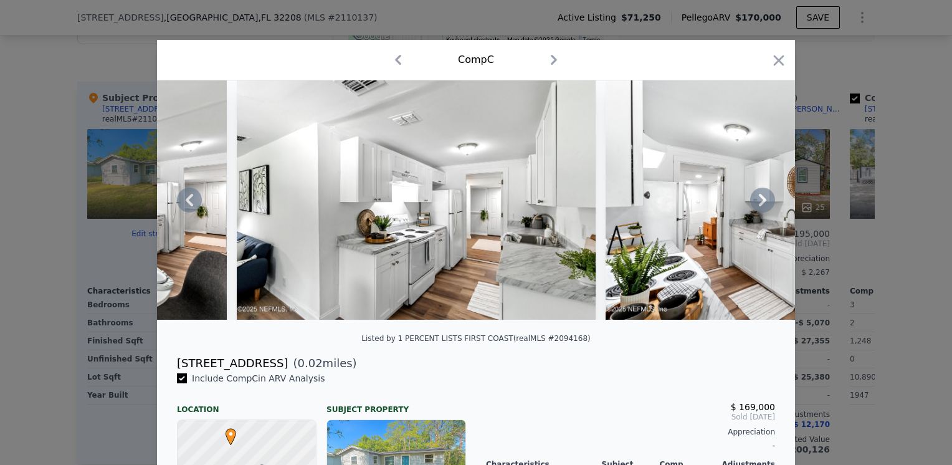
click at [752, 202] on icon at bounding box center [762, 200] width 25 height 25
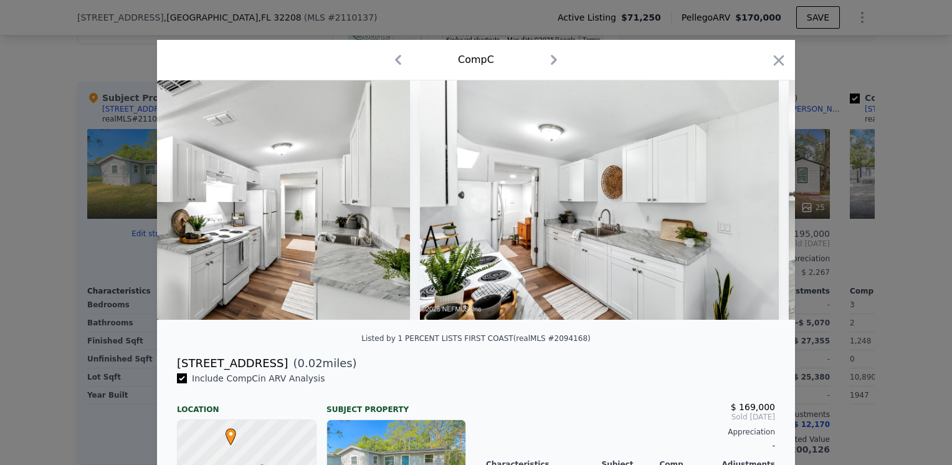
scroll to position [0, 6280]
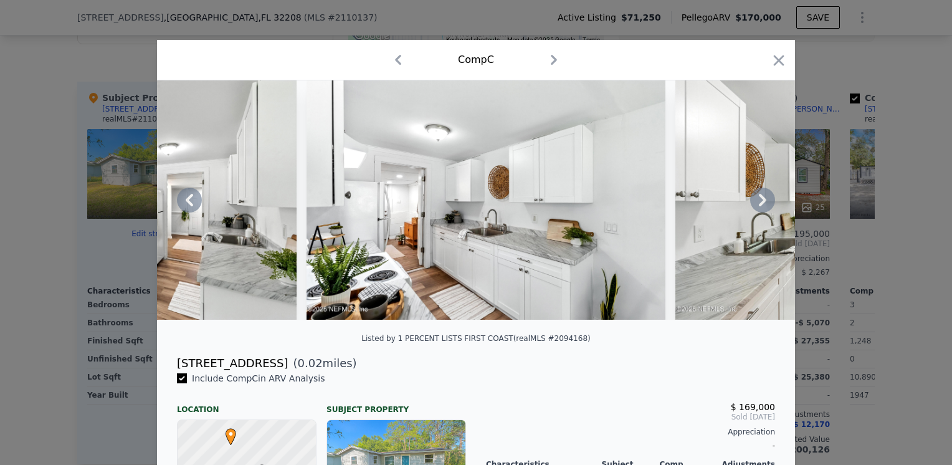
click at [752, 202] on icon at bounding box center [762, 200] width 25 height 25
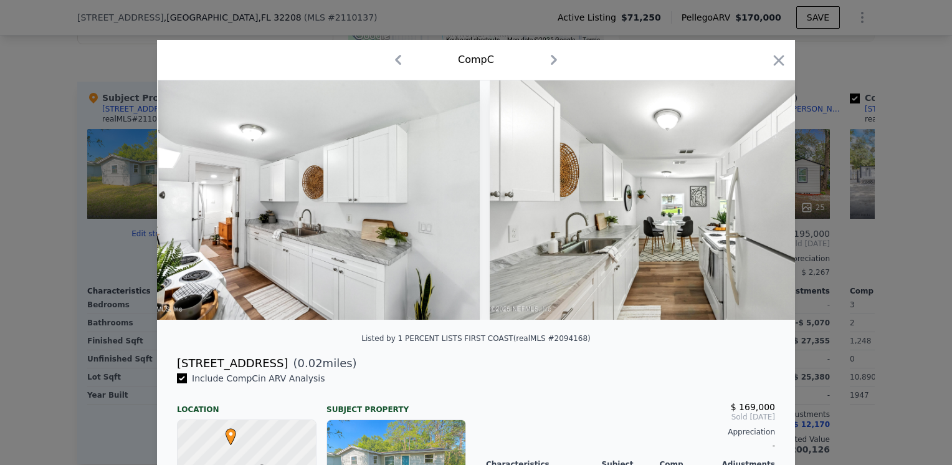
scroll to position [0, 6579]
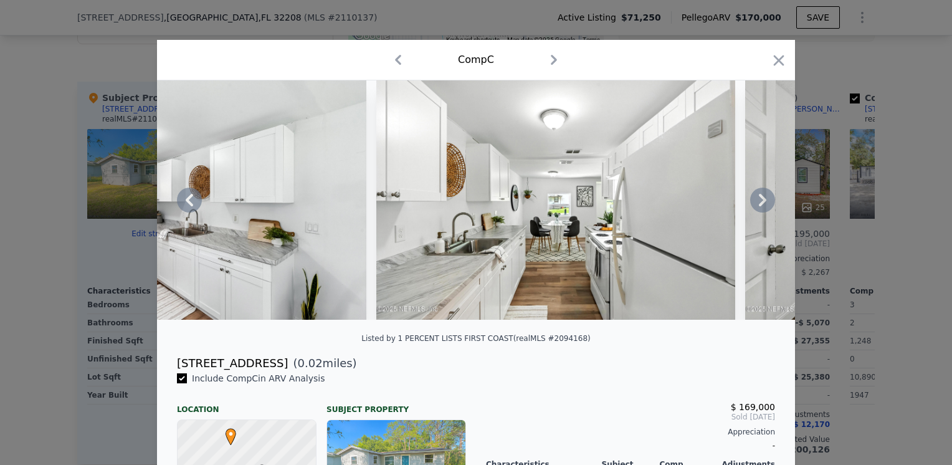
click at [752, 202] on icon at bounding box center [762, 200] width 25 height 25
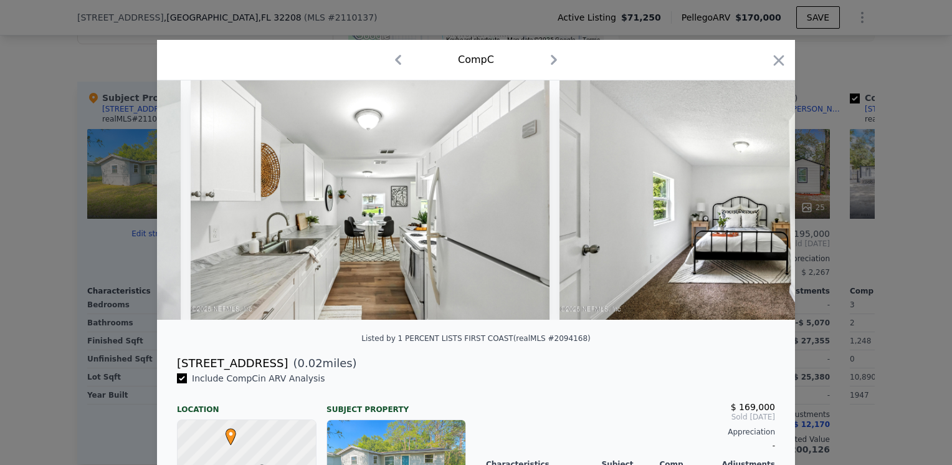
scroll to position [0, 6878]
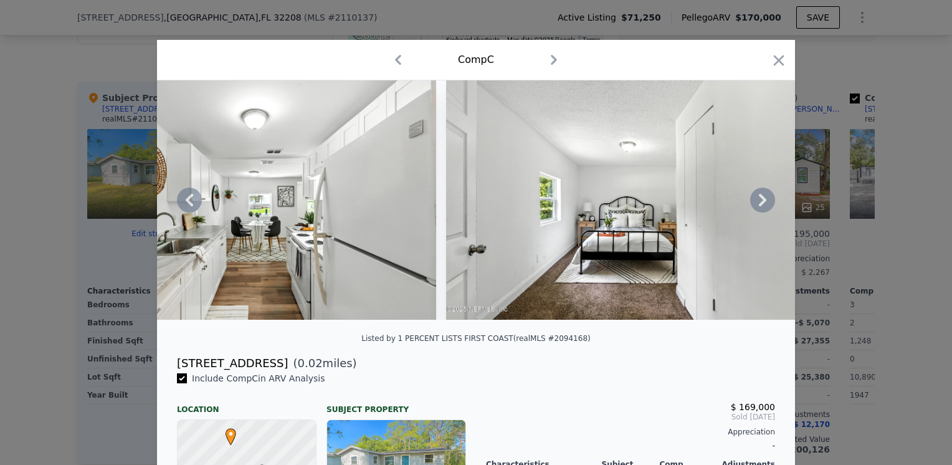
click at [752, 202] on icon at bounding box center [762, 200] width 25 height 25
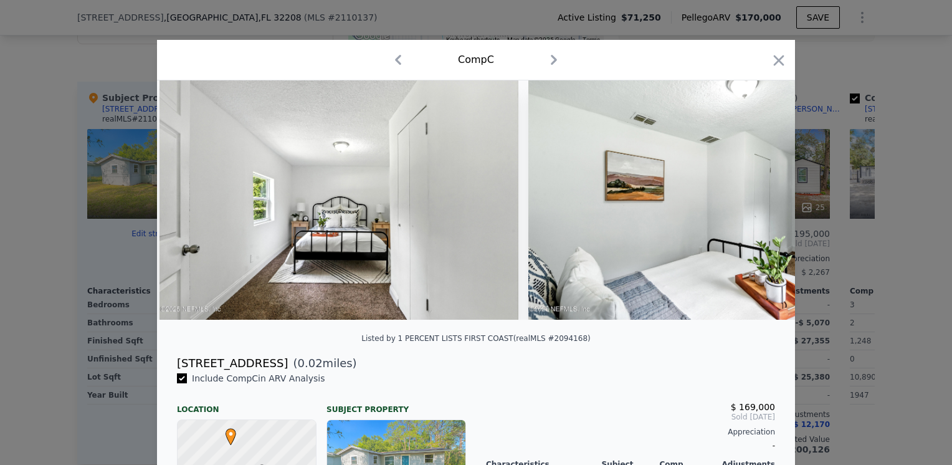
scroll to position [0, 7177]
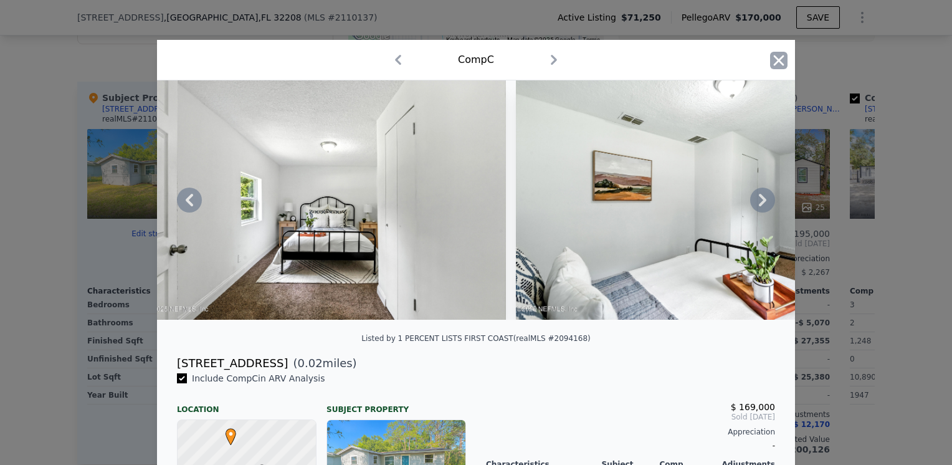
click at [770, 64] on icon "button" at bounding box center [778, 60] width 17 height 17
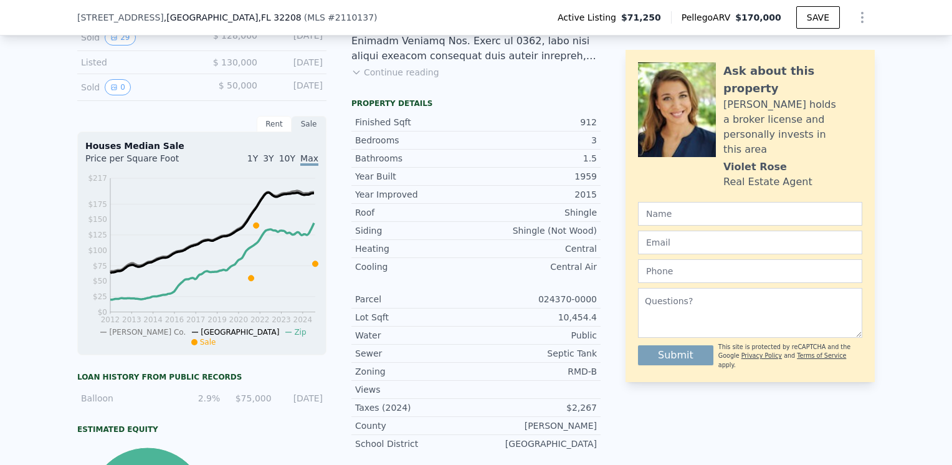
scroll to position [331, 0]
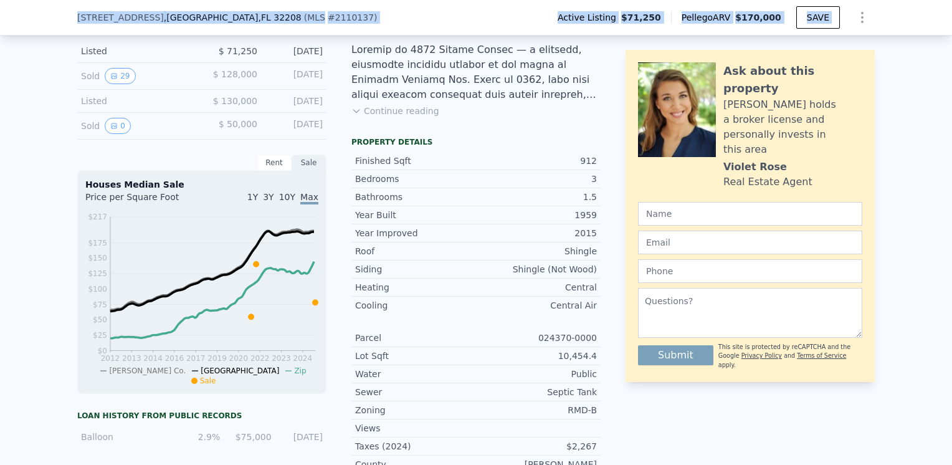
drag, startPoint x: 882, startPoint y: 30, endPoint x: 853, endPoint y: -46, distance: 81.2
click at [853, 0] on html "Search an address or region Solutions Company Open main menu Log In Free Accoun…" at bounding box center [476, 232] width 952 height 465
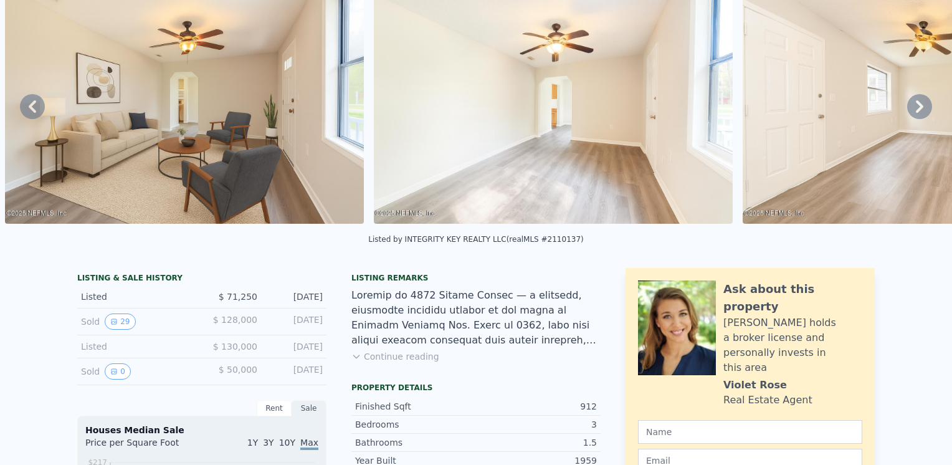
scroll to position [0, 0]
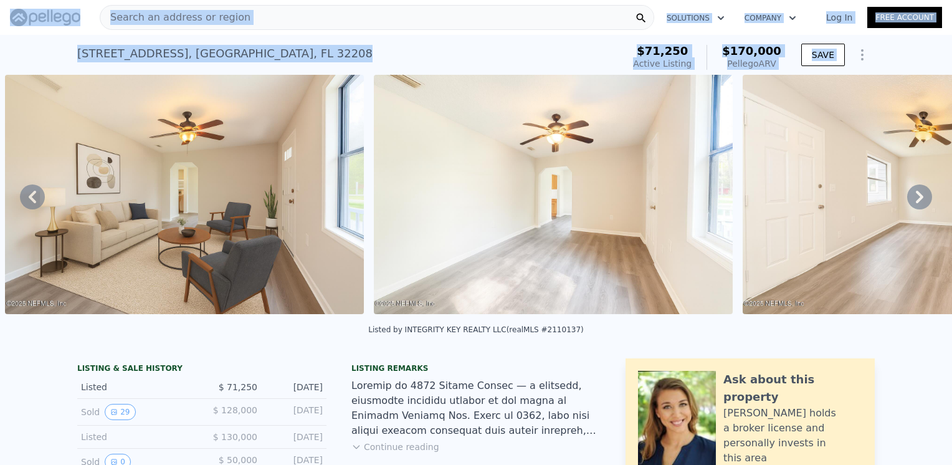
click at [285, 51] on div "[STREET_ADDRESS] Active at $71,250 (~ARV $170k )" at bounding box center [347, 57] width 541 height 35
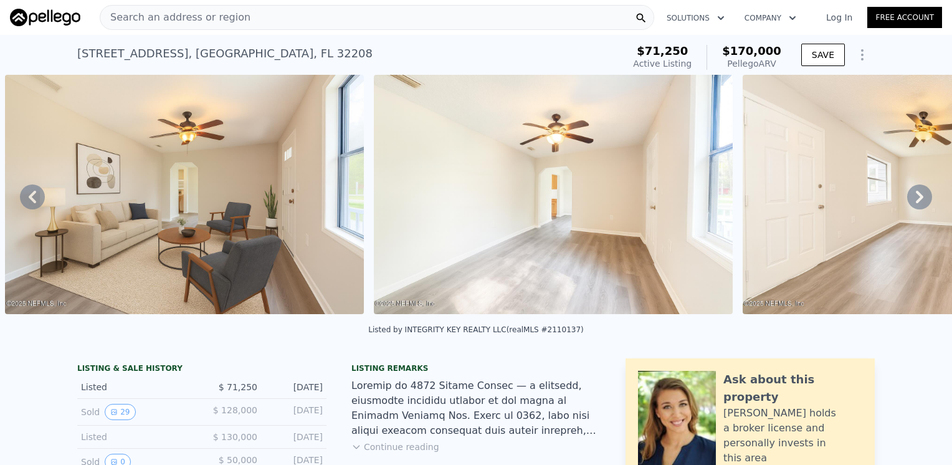
click at [206, 16] on span "Search an address or region" at bounding box center [175, 17] width 150 height 15
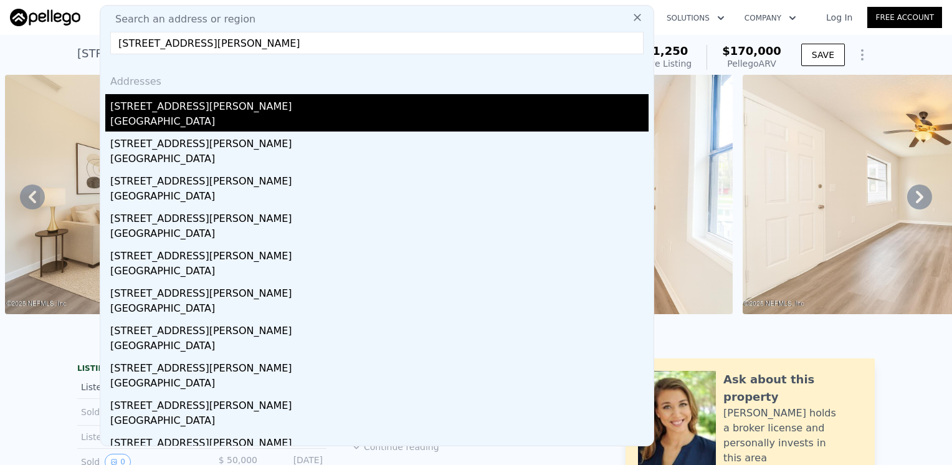
type input "[STREET_ADDRESS][PERSON_NAME]"
click at [128, 123] on div "[GEOGRAPHIC_DATA]" at bounding box center [379, 122] width 538 height 17
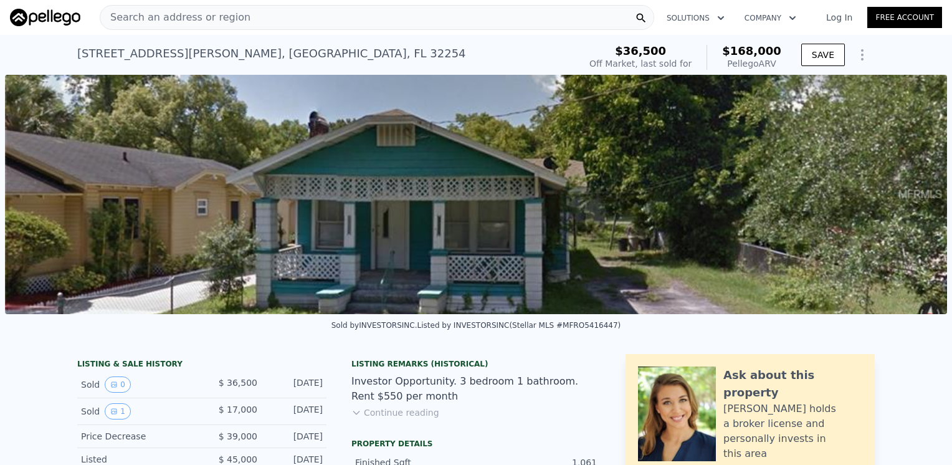
click at [162, 17] on span "Search an address or region" at bounding box center [175, 17] width 150 height 15
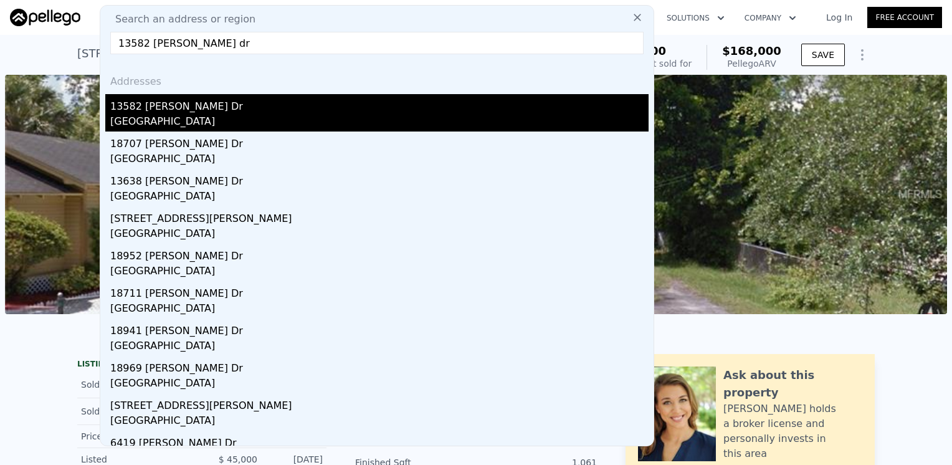
type input "13582 [PERSON_NAME] dr"
click at [151, 113] on div "13582 [PERSON_NAME] Dr" at bounding box center [379, 104] width 538 height 20
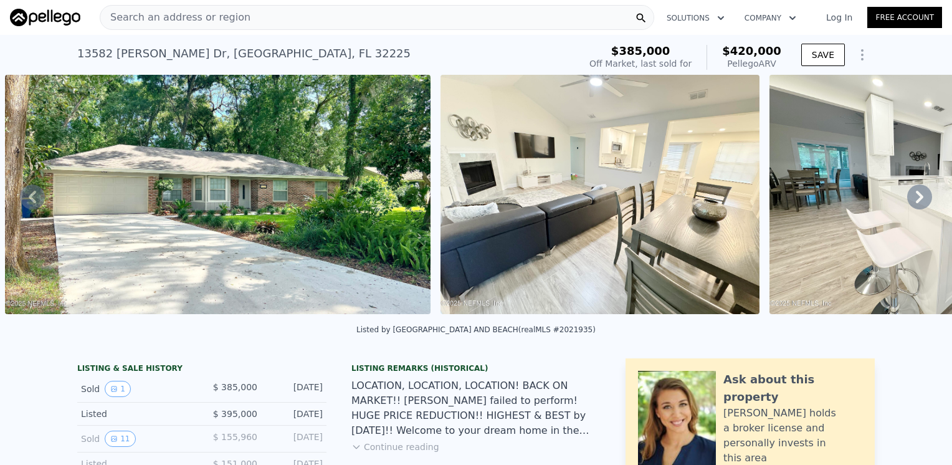
click at [163, 12] on span "Search an address or region" at bounding box center [175, 17] width 150 height 15
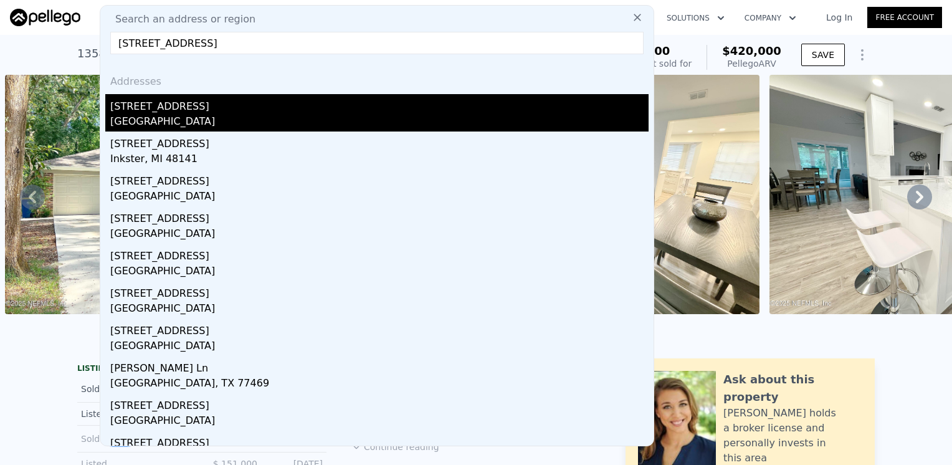
type input "[STREET_ADDRESS]"
click at [143, 116] on div "[GEOGRAPHIC_DATA]" at bounding box center [379, 122] width 538 height 17
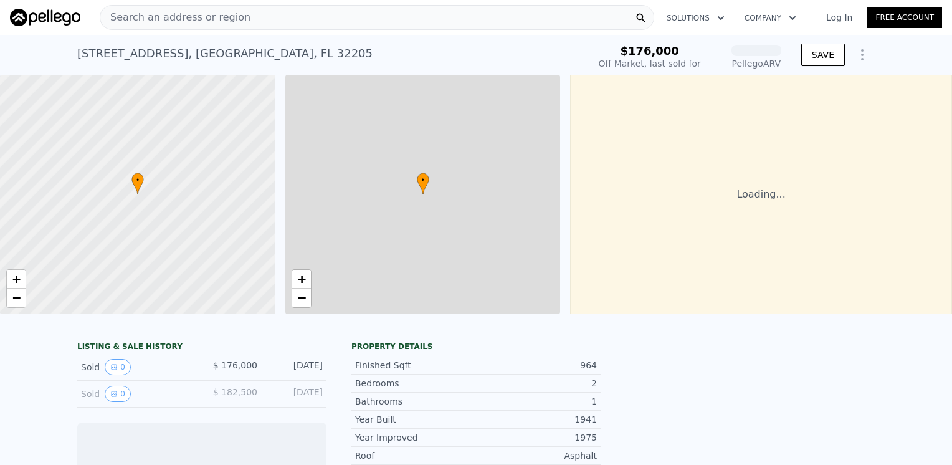
scroll to position [0, 5]
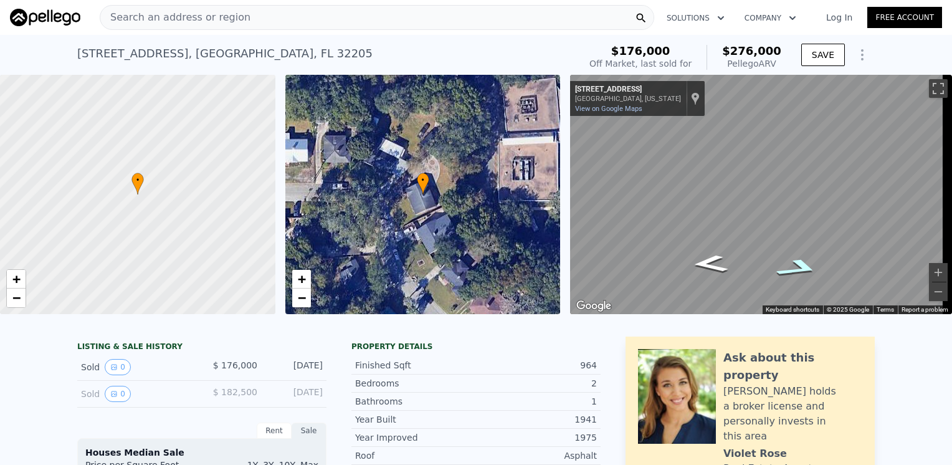
click at [797, 272] on icon "Go South, Fairwood Ln S" at bounding box center [798, 268] width 83 height 29
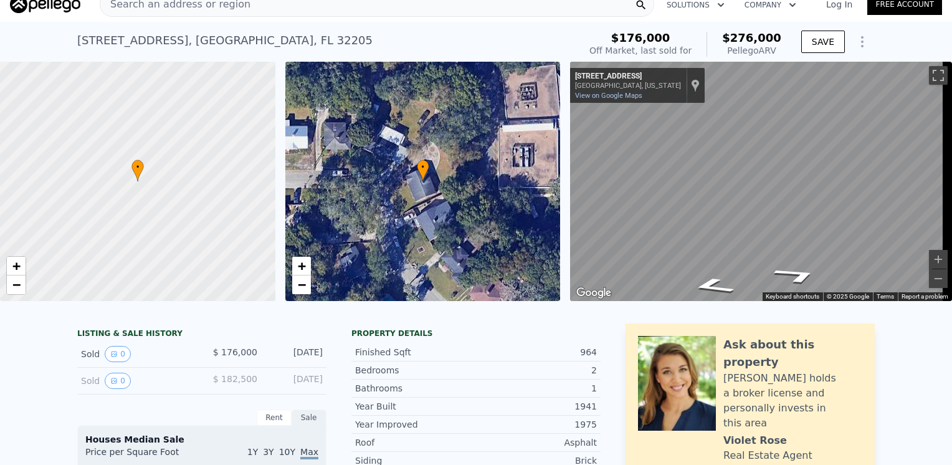
scroll to position [0, 0]
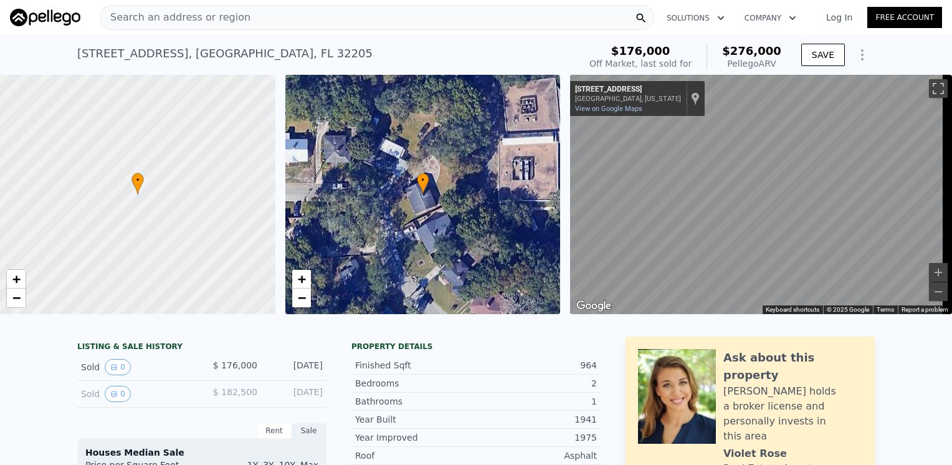
click at [120, 14] on span "Search an address or region" at bounding box center [175, 17] width 150 height 15
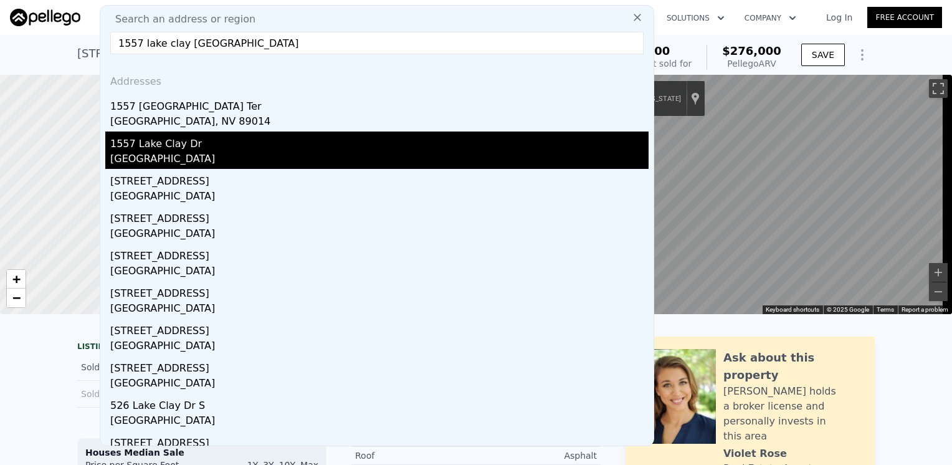
type input "1557 lake clay [GEOGRAPHIC_DATA]"
click at [137, 153] on div "[GEOGRAPHIC_DATA]" at bounding box center [379, 159] width 538 height 17
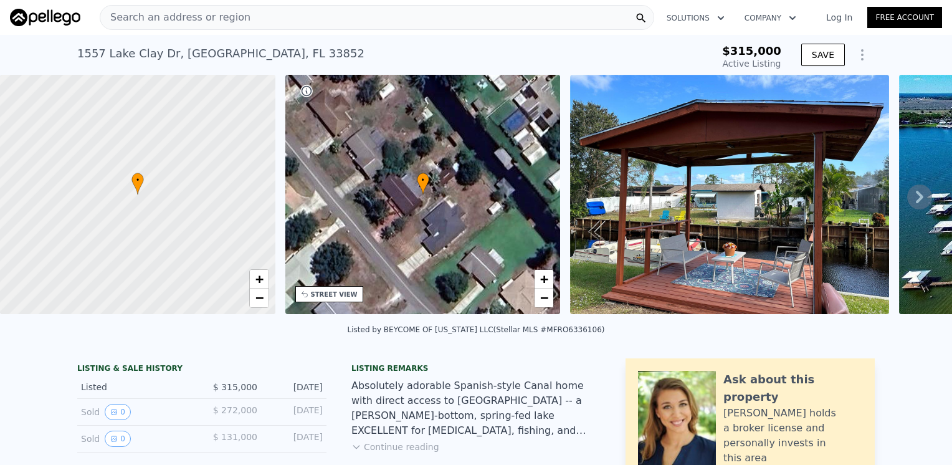
click at [916, 201] on icon at bounding box center [919, 197] width 7 height 12
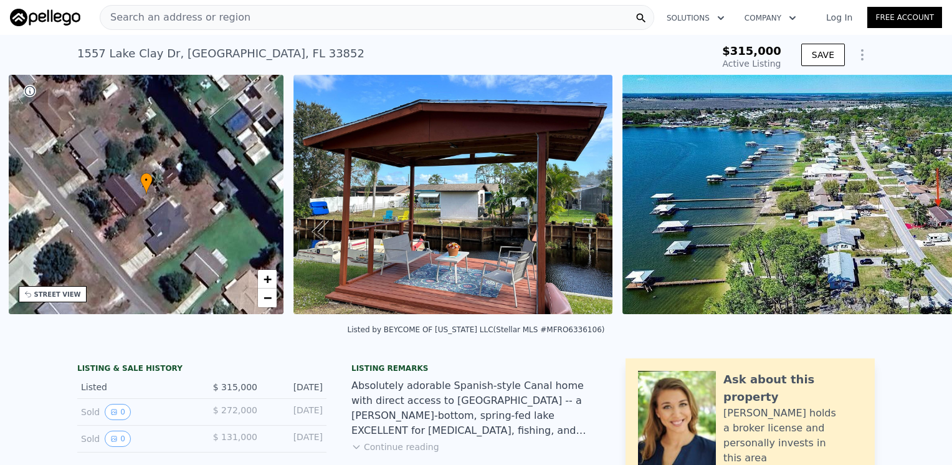
scroll to position [0, 290]
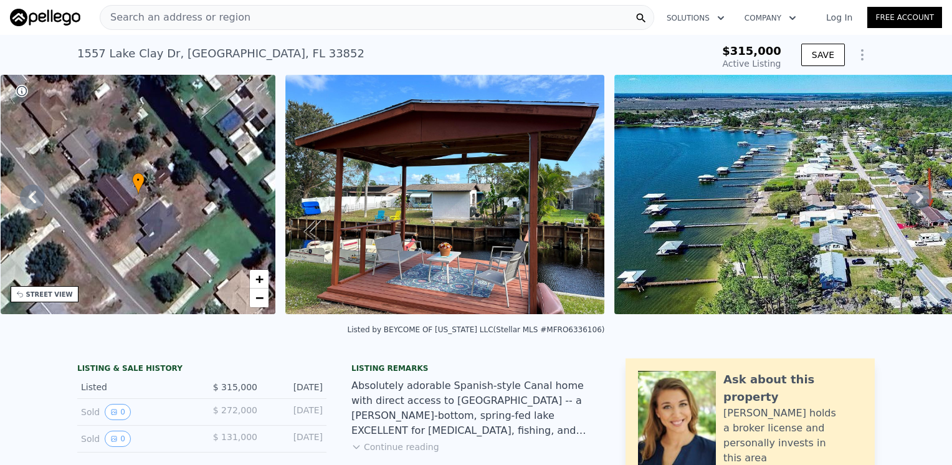
click at [916, 201] on icon at bounding box center [919, 197] width 7 height 12
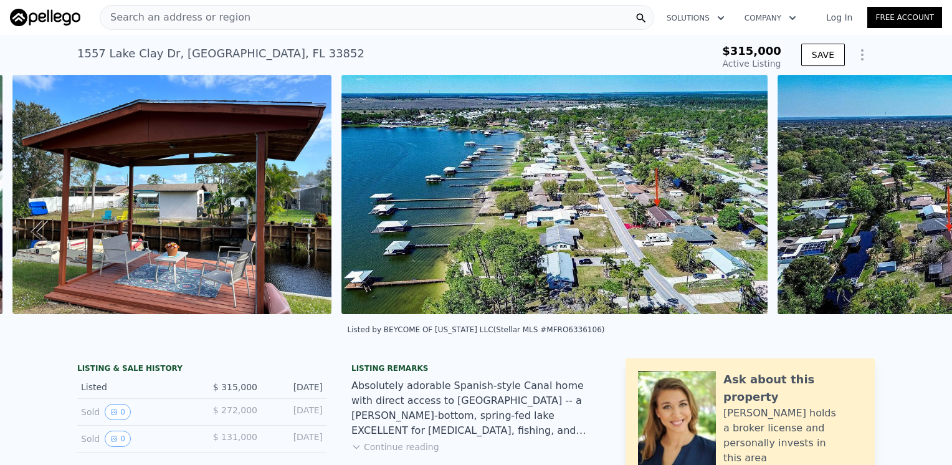
scroll to position [0, 570]
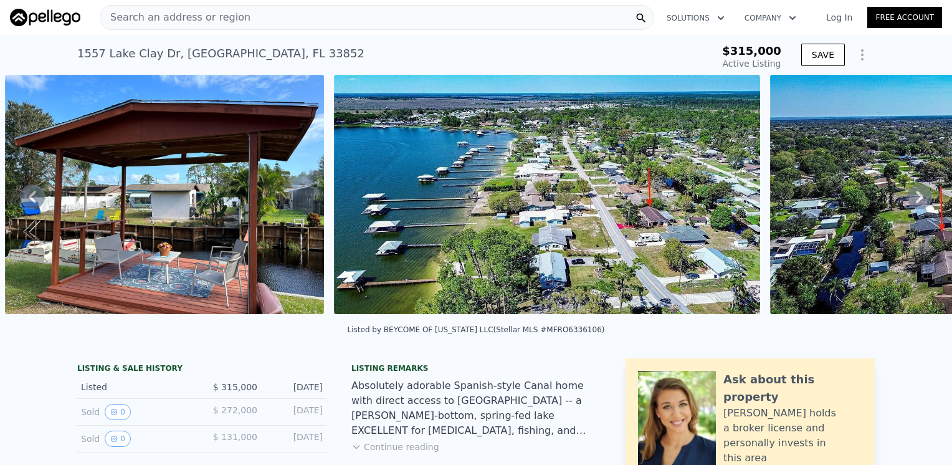
click at [916, 201] on icon at bounding box center [919, 197] width 7 height 12
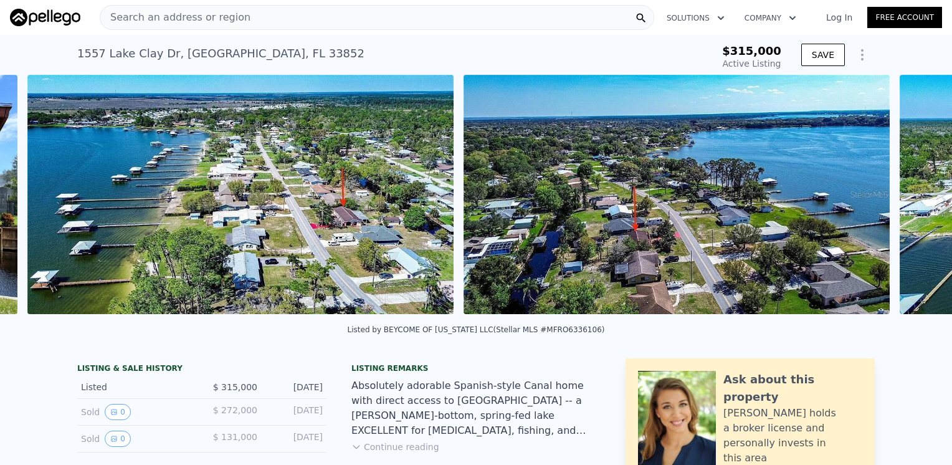
scroll to position [0, 899]
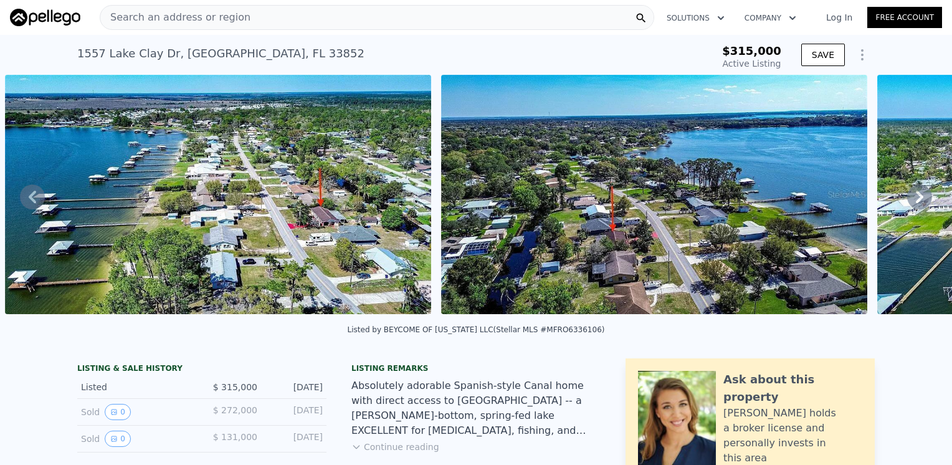
click at [916, 201] on icon at bounding box center [919, 197] width 7 height 12
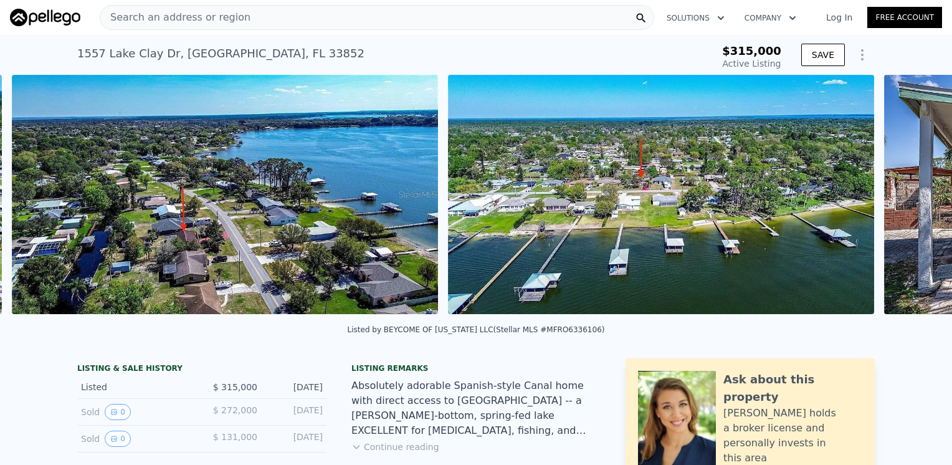
scroll to position [0, 1335]
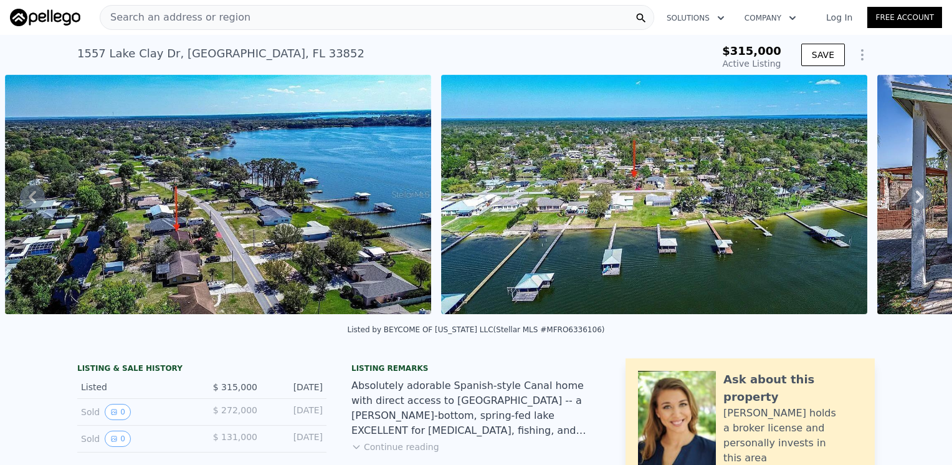
click at [916, 201] on icon at bounding box center [919, 197] width 7 height 12
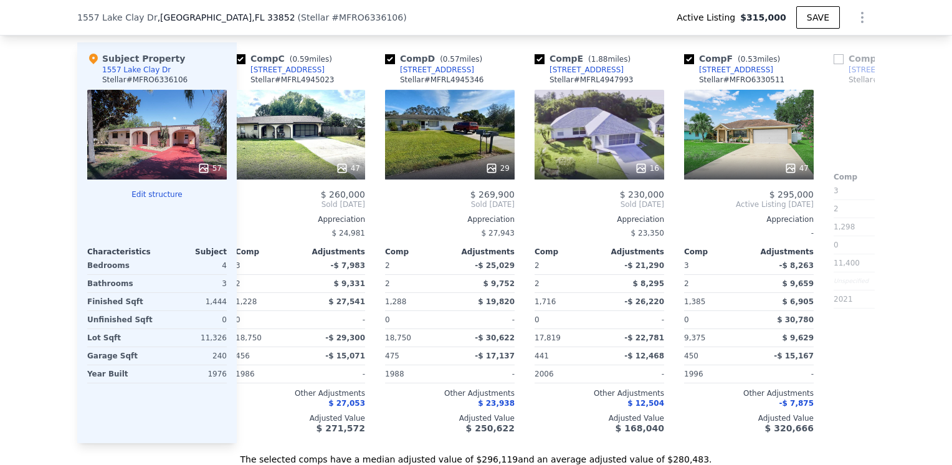
scroll to position [0, 357]
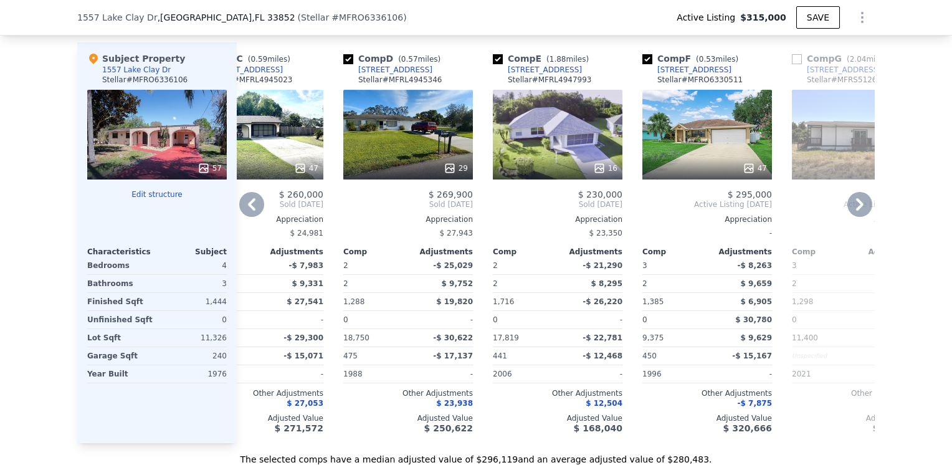
click at [855, 217] on icon at bounding box center [859, 204] width 25 height 25
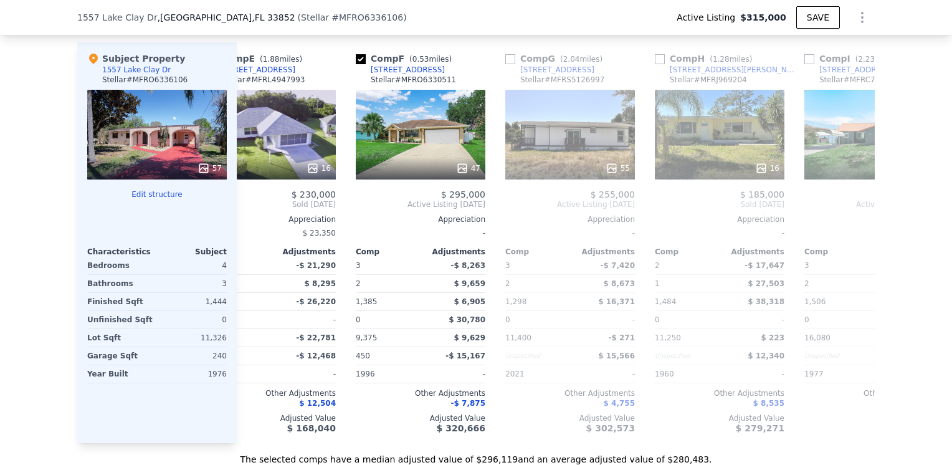
scroll to position [0, 656]
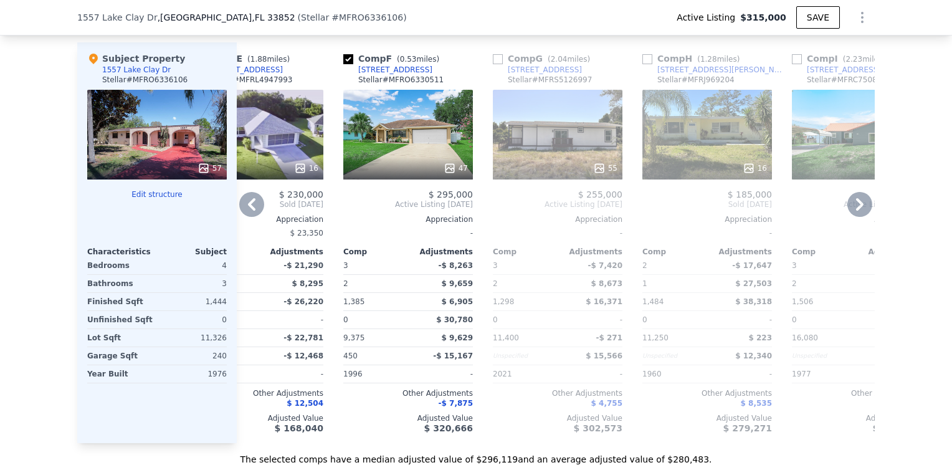
click at [244, 204] on icon at bounding box center [251, 204] width 25 height 25
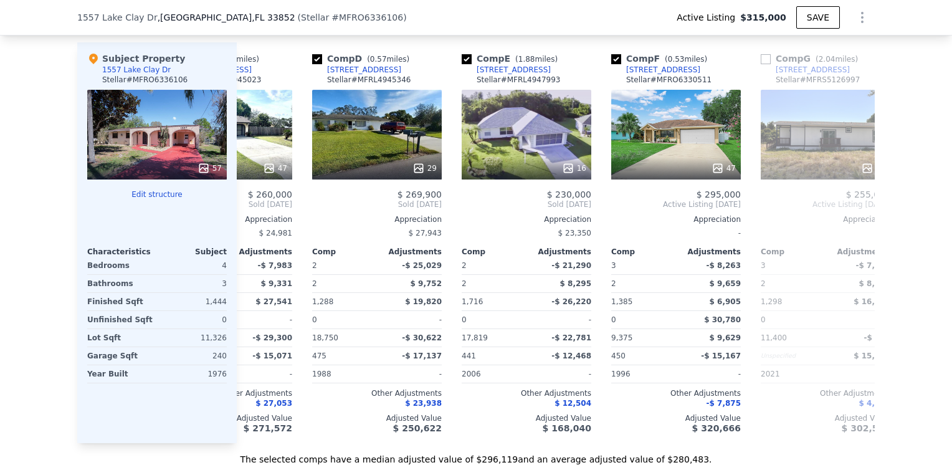
scroll to position [0, 357]
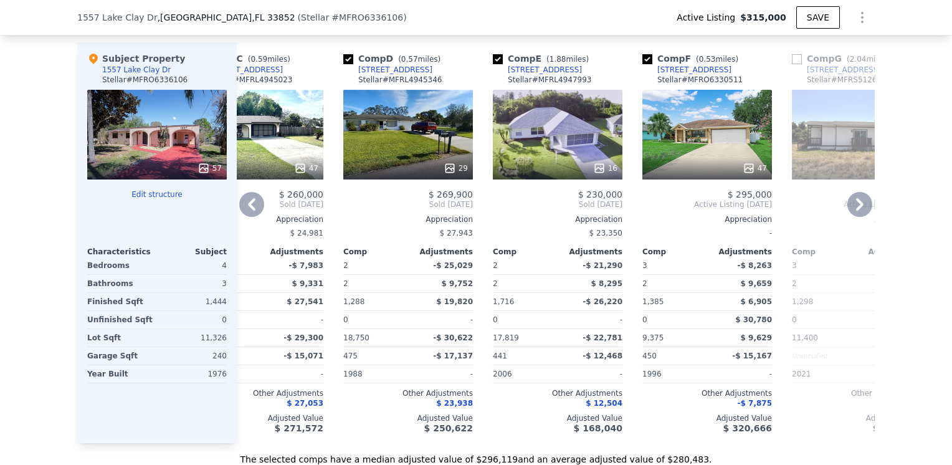
click at [244, 204] on icon at bounding box center [251, 204] width 25 height 25
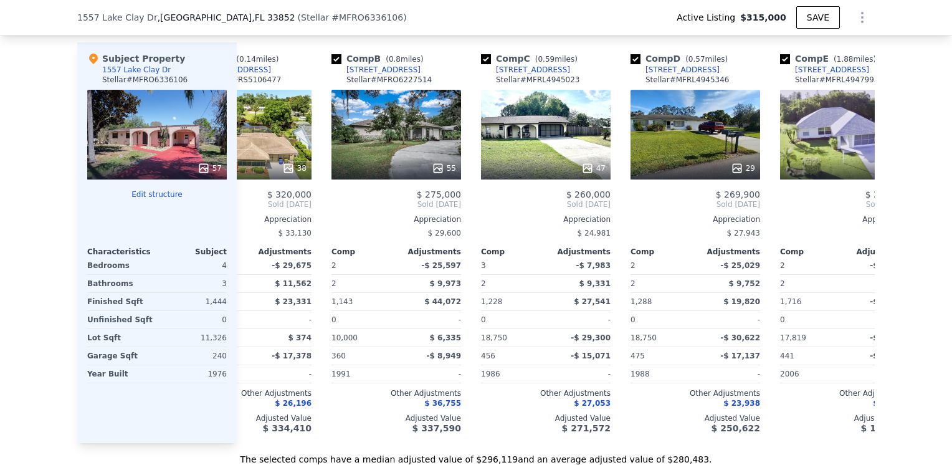
scroll to position [0, 58]
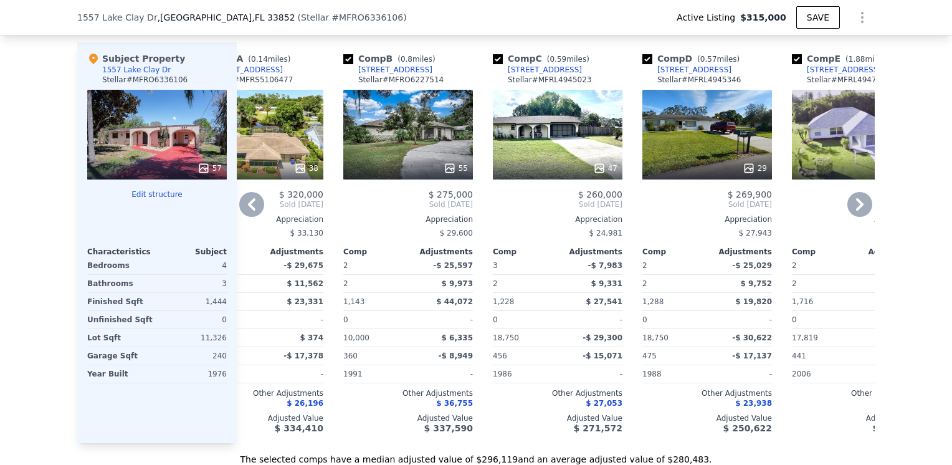
click at [244, 204] on icon at bounding box center [251, 204] width 25 height 25
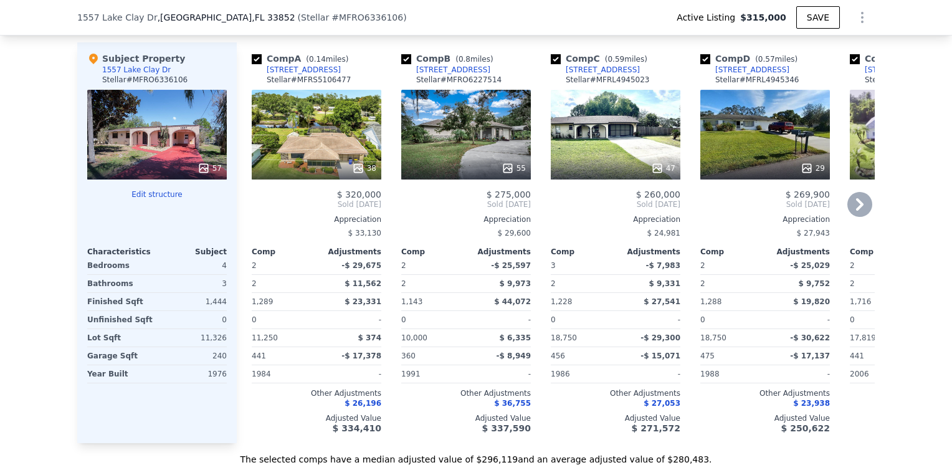
click at [247, 204] on div "Comp A ( 0.14 miles) [STREET_ADDRESS] [PERSON_NAME] # MFRS5106477 38 $ 320,000 …" at bounding box center [317, 242] width 140 height 401
click at [852, 208] on icon at bounding box center [859, 204] width 25 height 25
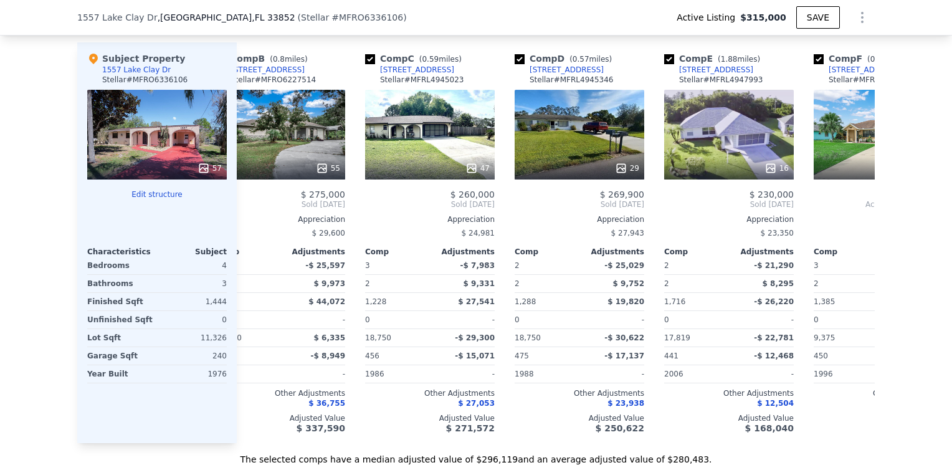
scroll to position [0, 299]
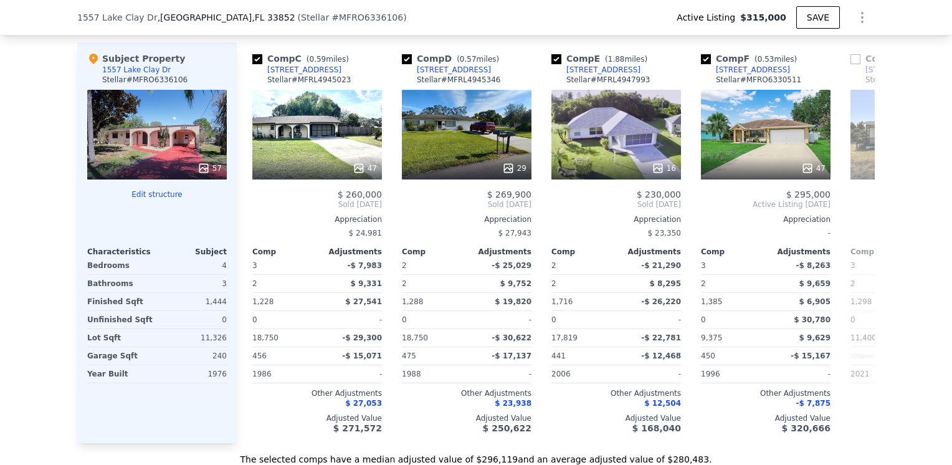
click at [852, 208] on div "Comp A ( 0.14 miles) [STREET_ADDRESS] [PERSON_NAME] # MFRS5106477 38 $ 320,000 …" at bounding box center [556, 242] width 638 height 401
click at [852, 208] on icon at bounding box center [859, 204] width 25 height 25
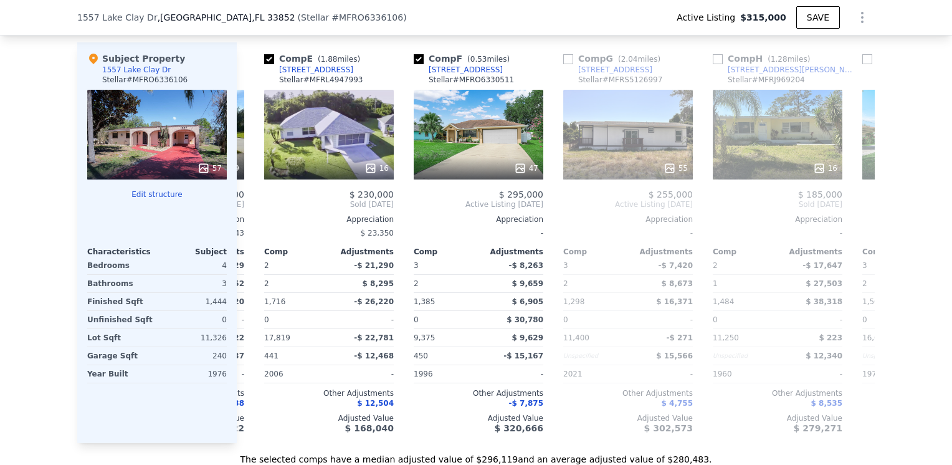
scroll to position [0, 598]
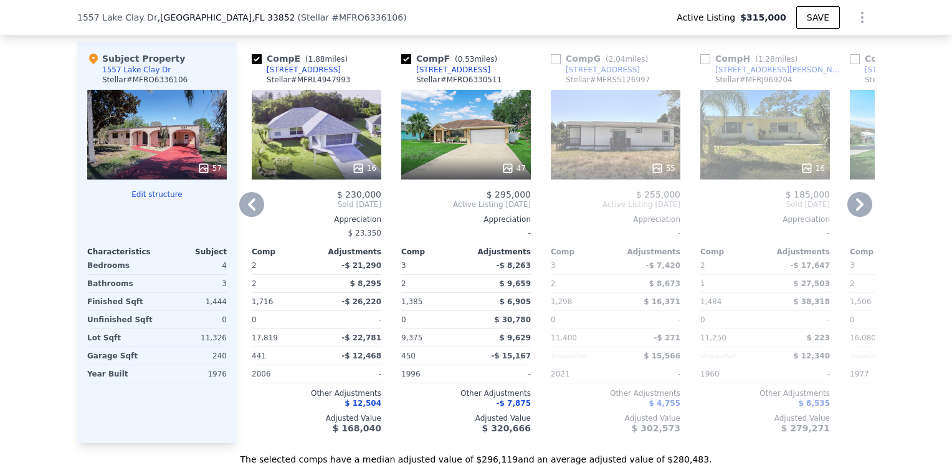
click at [852, 208] on icon at bounding box center [859, 204] width 25 height 25
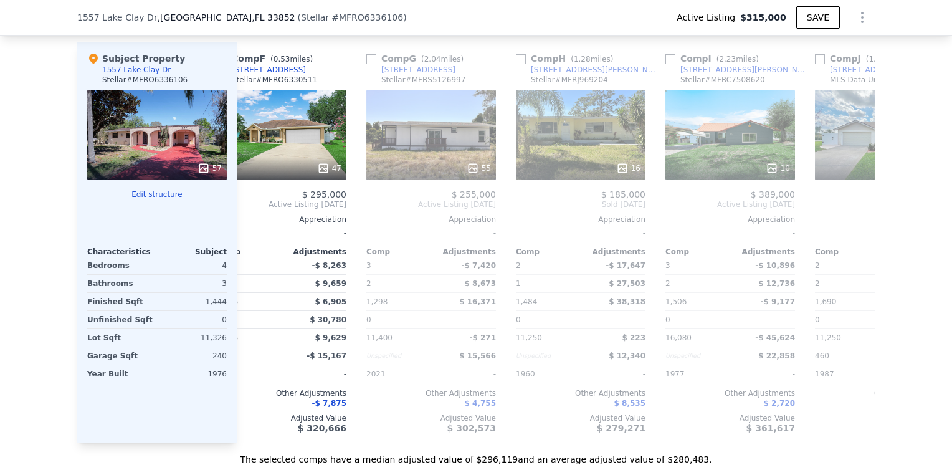
scroll to position [0, 887]
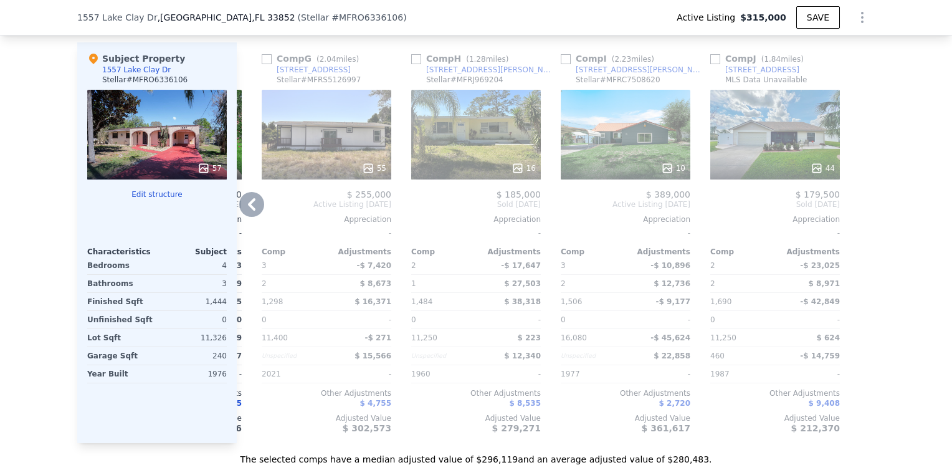
click at [262, 217] on div "$ 255,000 Active Listing [DATE] Appreciation - Comp Adjustments 3 -$ 7,420 2 $ …" at bounding box center [327, 311] width 130 height 244
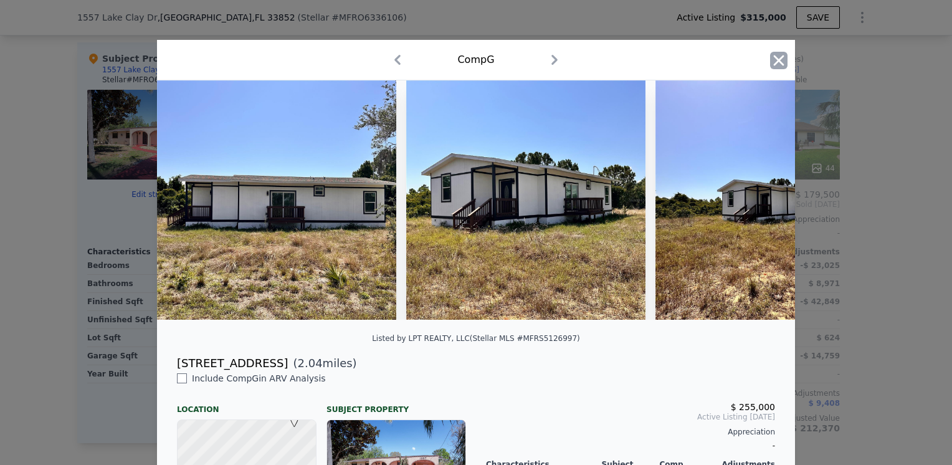
click at [779, 64] on icon "button" at bounding box center [779, 60] width 11 height 11
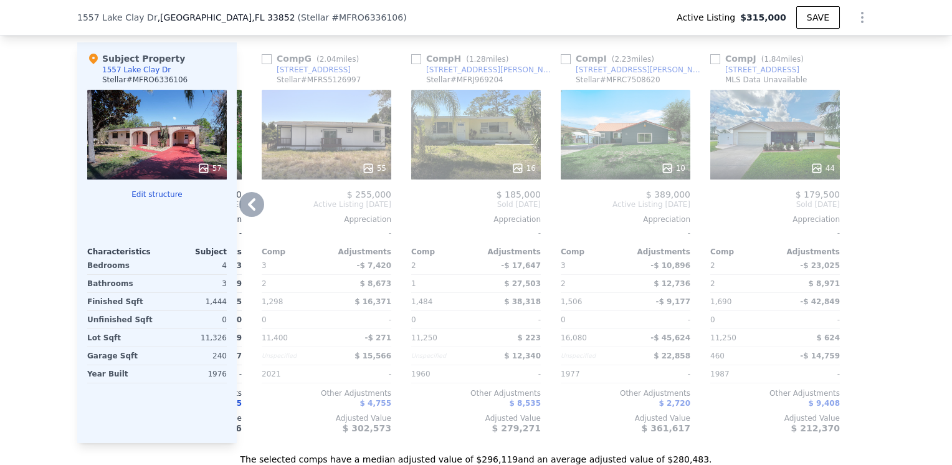
click at [244, 208] on icon at bounding box center [251, 204] width 25 height 25
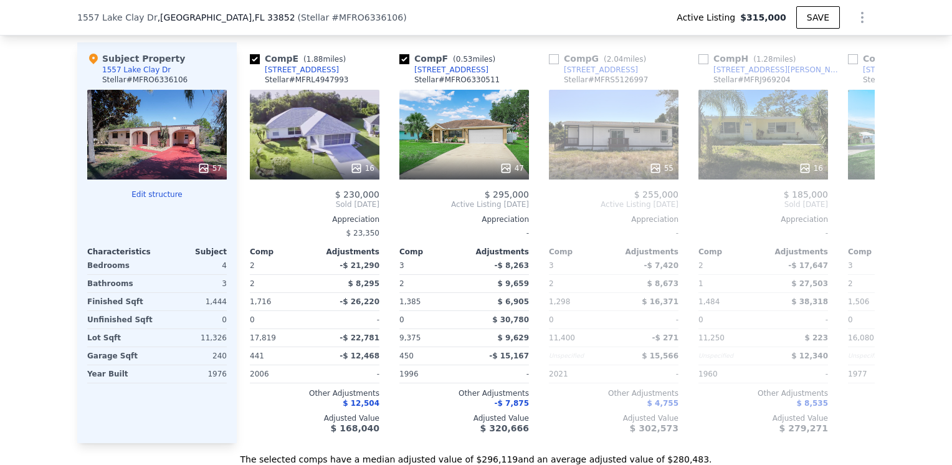
scroll to position [0, 588]
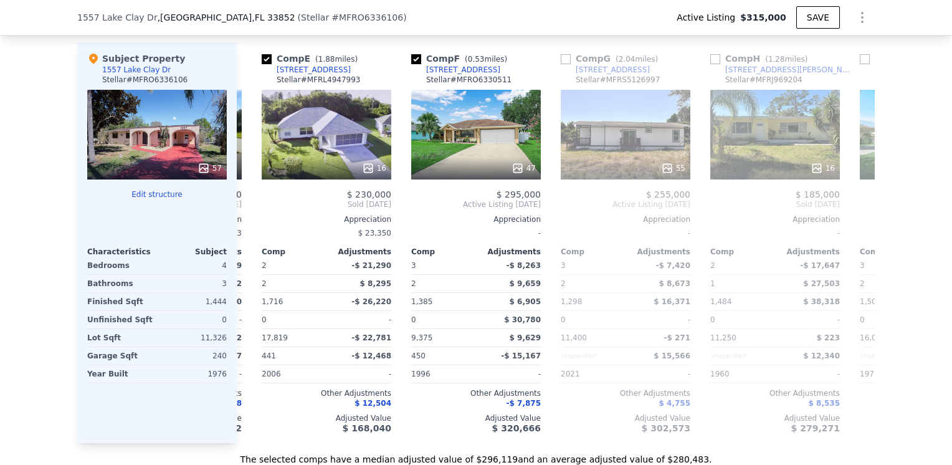
click at [244, 208] on div "Comp A ( 0.14 miles) [STREET_ADDRESS] [PERSON_NAME] # MFRS5106477 38 $ 320,000 …" at bounding box center [556, 242] width 638 height 401
click at [244, 208] on icon at bounding box center [251, 204] width 25 height 25
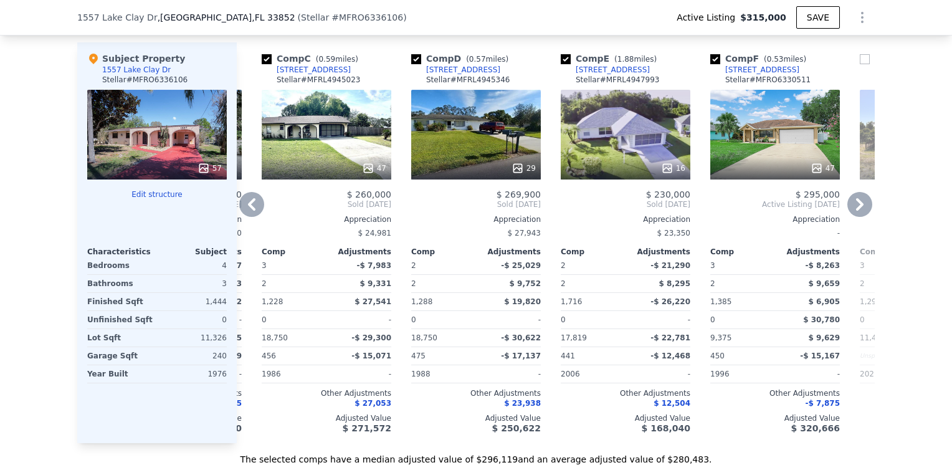
click at [244, 208] on icon at bounding box center [251, 204] width 25 height 25
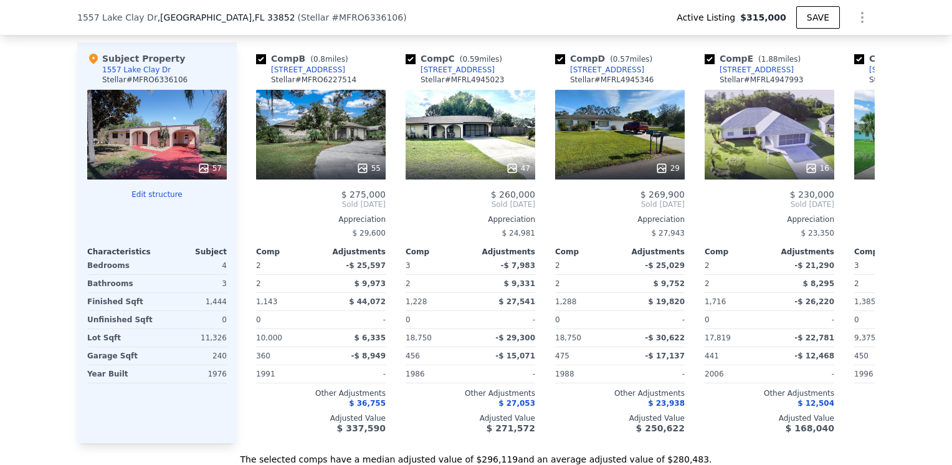
scroll to position [0, 0]
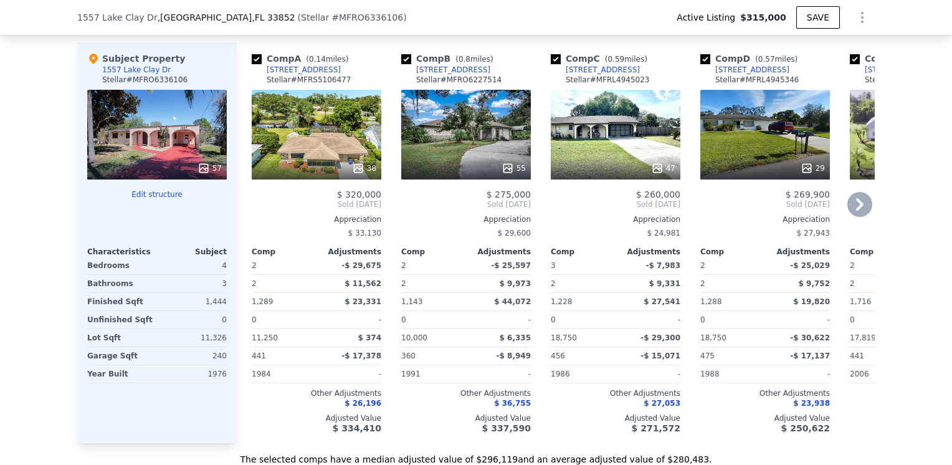
click at [247, 208] on div "Comp A ( 0.14 miles) [STREET_ADDRESS] [PERSON_NAME] # MFRS5106477 38 $ 320,000 …" at bounding box center [317, 242] width 140 height 401
click at [848, 208] on icon at bounding box center [859, 204] width 25 height 25
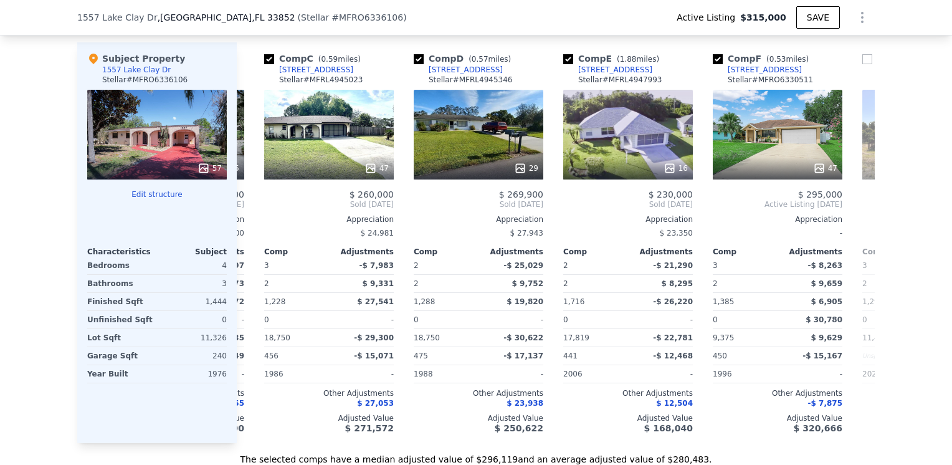
scroll to position [0, 299]
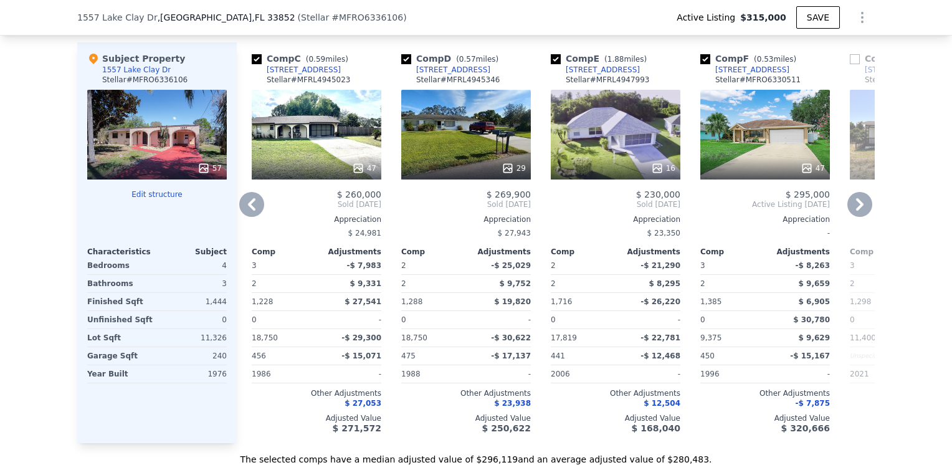
click at [848, 208] on icon at bounding box center [859, 204] width 25 height 25
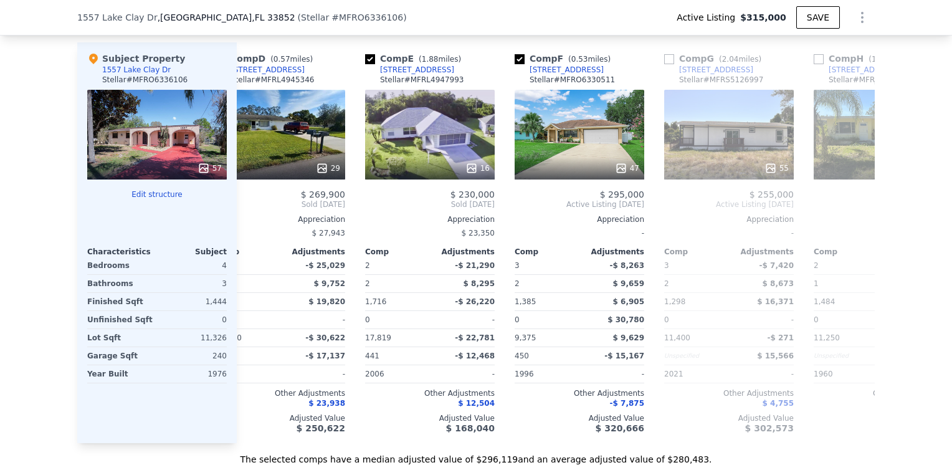
scroll to position [0, 598]
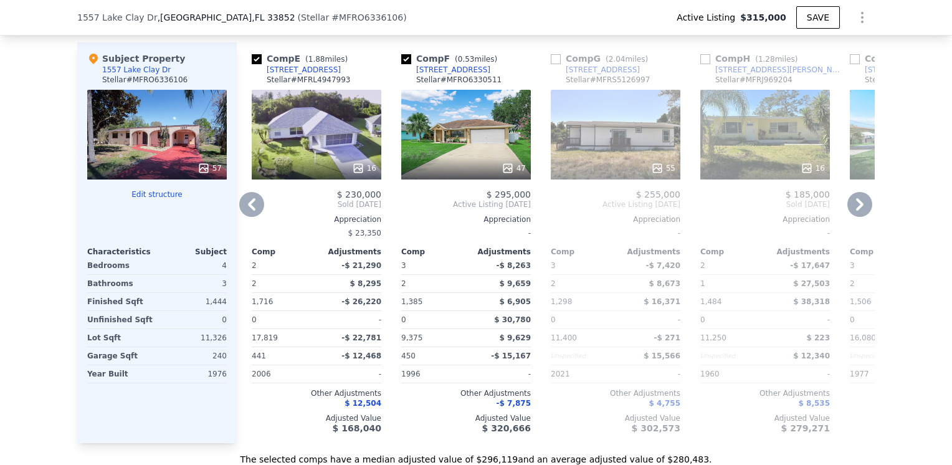
click at [848, 208] on icon at bounding box center [859, 204] width 25 height 25
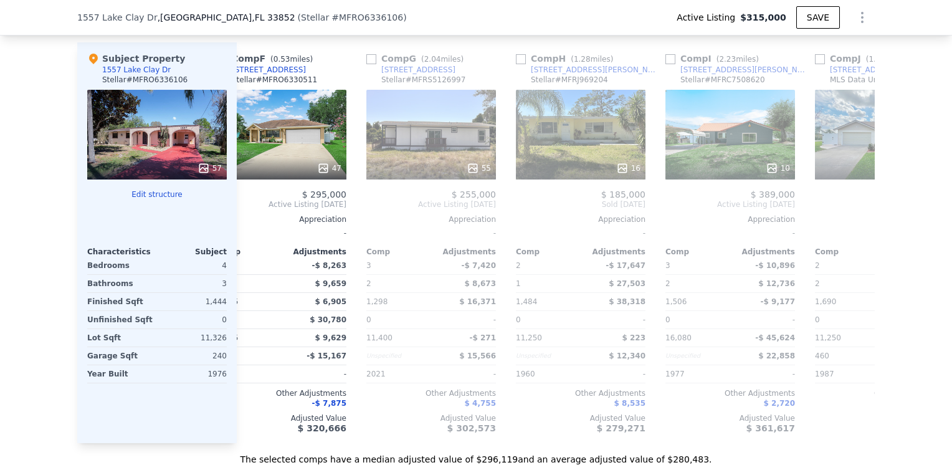
scroll to position [0, 887]
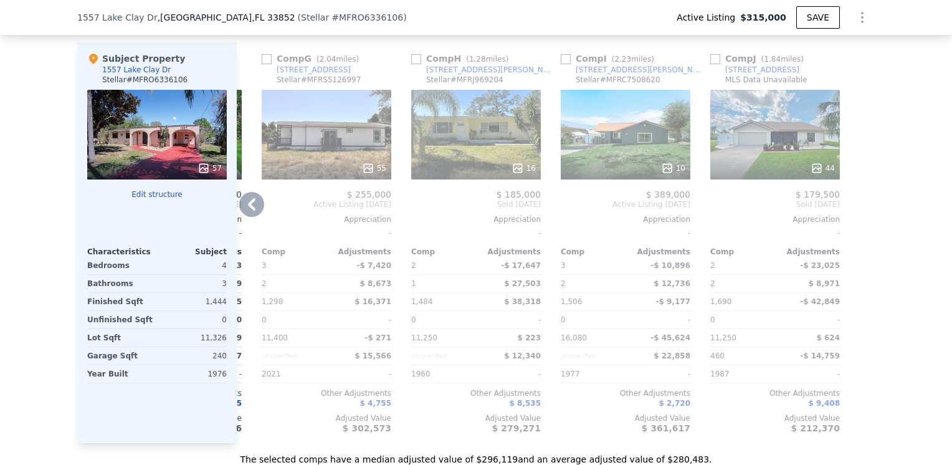
click at [248, 211] on icon at bounding box center [251, 204] width 7 height 12
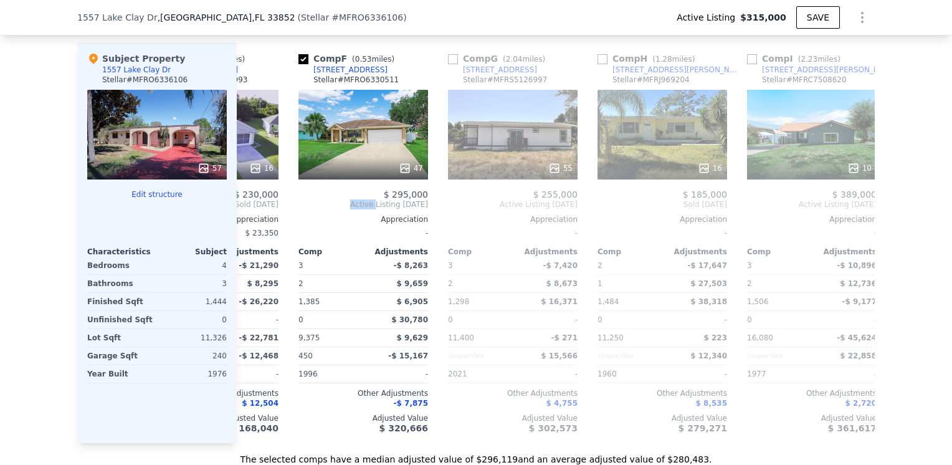
click at [248, 214] on div "Comp A ( 0.14 miles) [STREET_ADDRESS] [PERSON_NAME] # MFRS5106477 38 $ 320,000 …" at bounding box center [556, 242] width 638 height 401
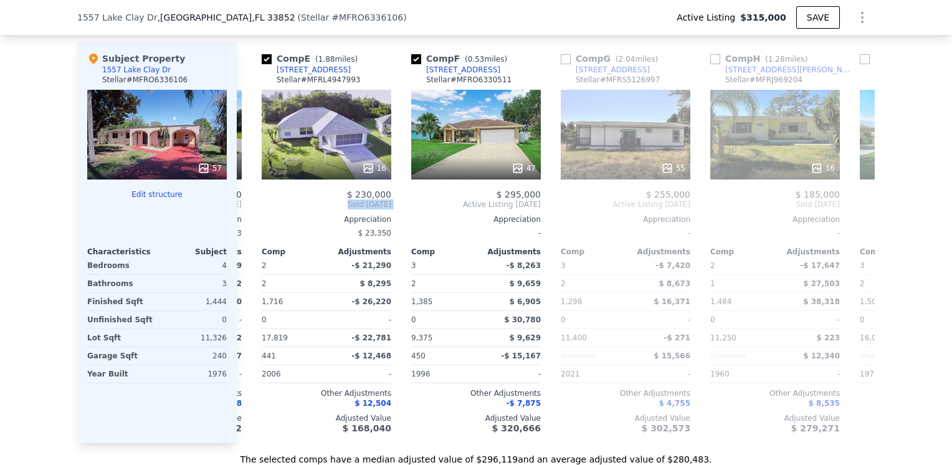
click at [248, 214] on div "Comp A ( 0.14 miles) [STREET_ADDRESS] [PERSON_NAME] # MFRS5106477 38 $ 320,000 …" at bounding box center [556, 242] width 638 height 401
click at [248, 211] on icon at bounding box center [251, 204] width 7 height 12
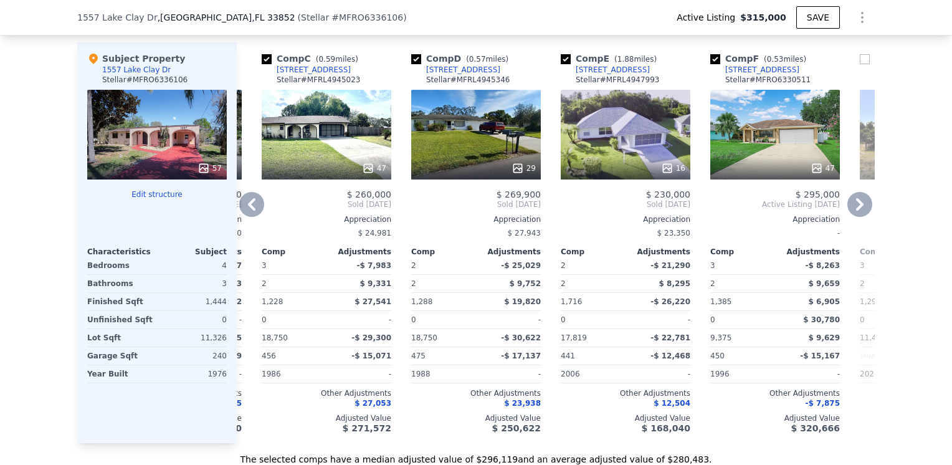
click at [248, 211] on icon at bounding box center [251, 204] width 7 height 12
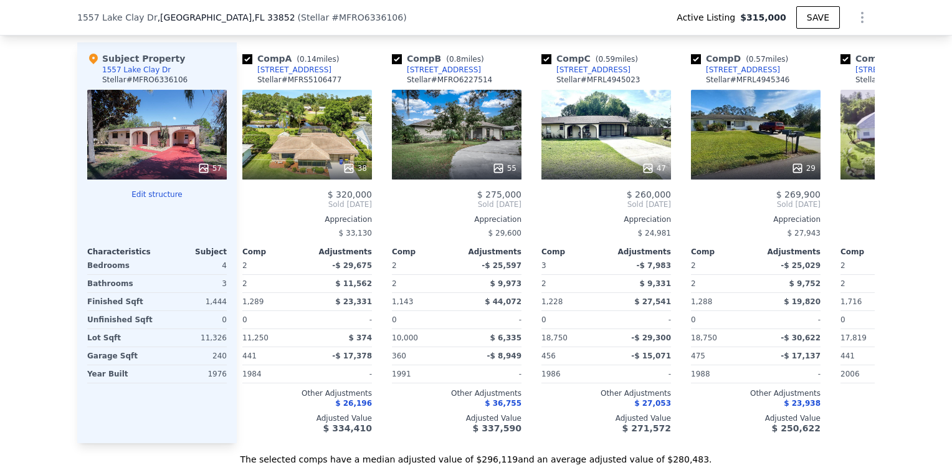
scroll to position [0, 0]
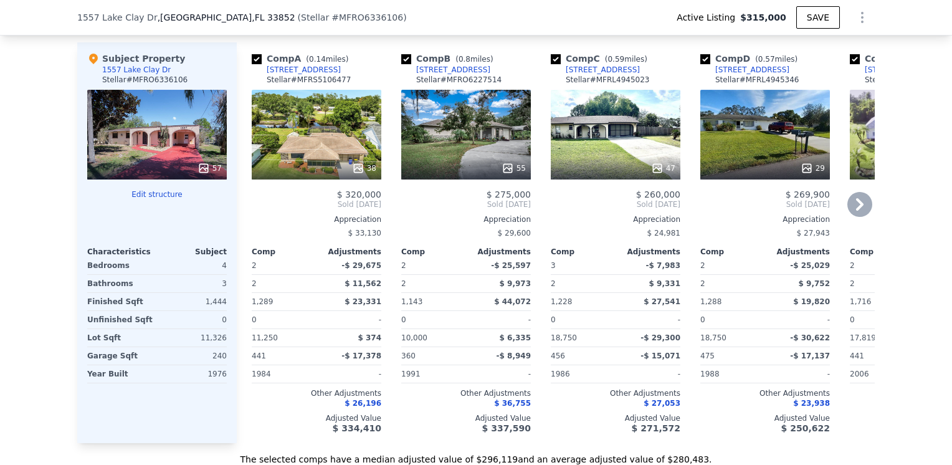
click at [167, 158] on div "57" at bounding box center [157, 135] width 140 height 90
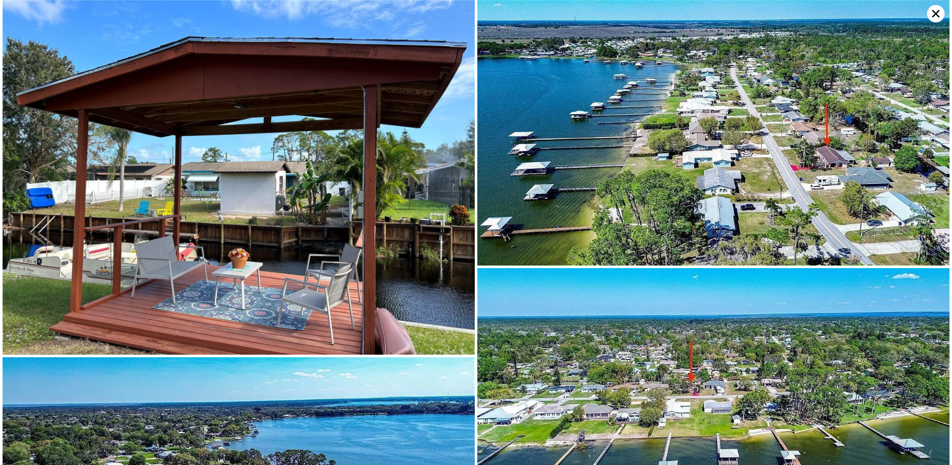
click at [933, 9] on icon at bounding box center [935, 13] width 17 height 17
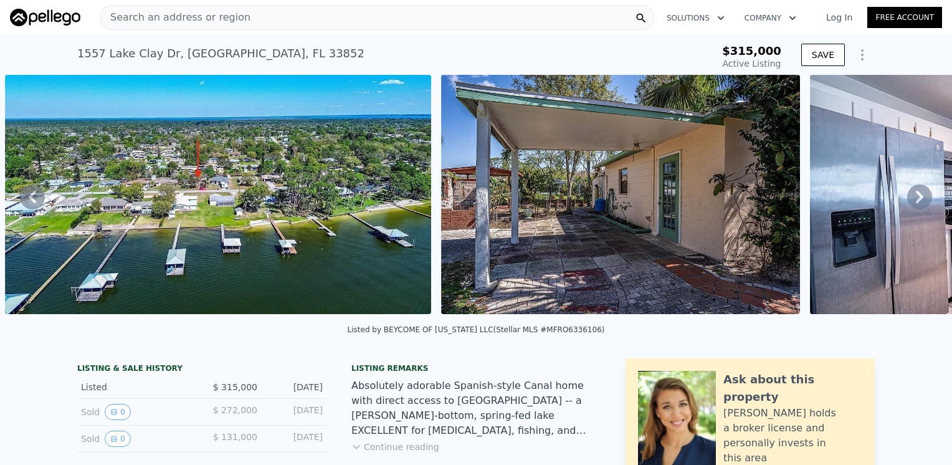
click at [914, 197] on icon at bounding box center [919, 196] width 25 height 25
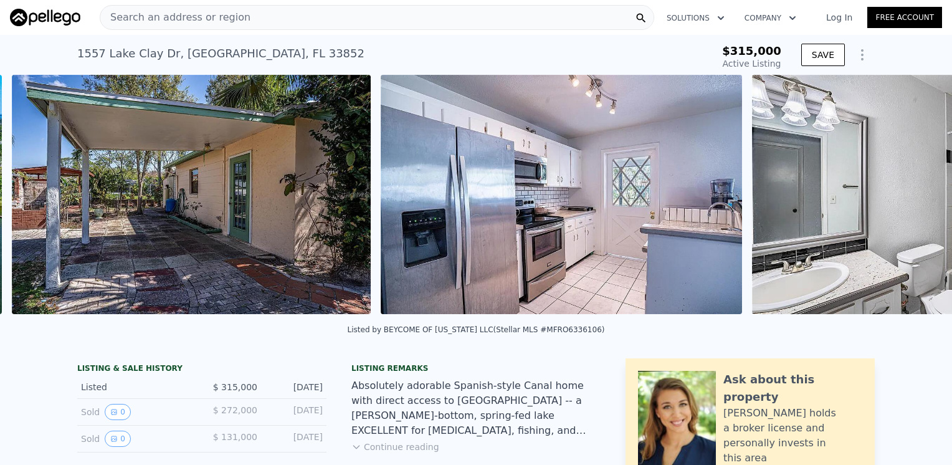
scroll to position [0, 2207]
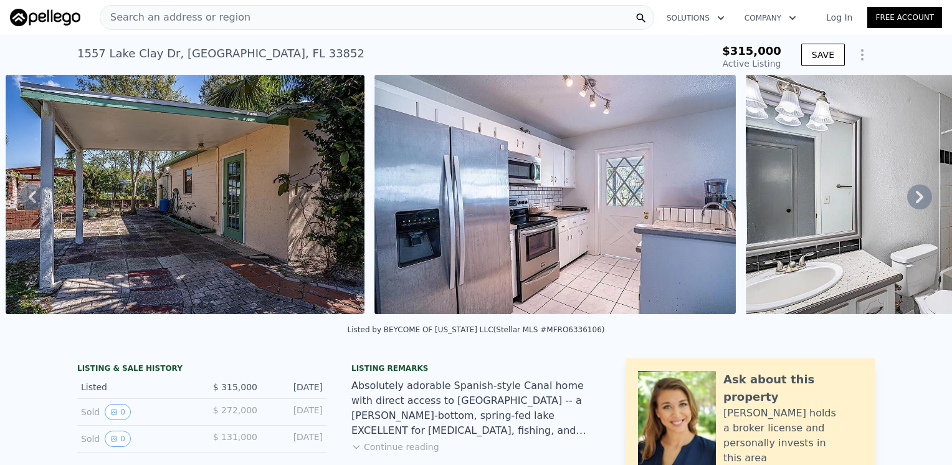
click at [914, 197] on icon at bounding box center [919, 196] width 25 height 25
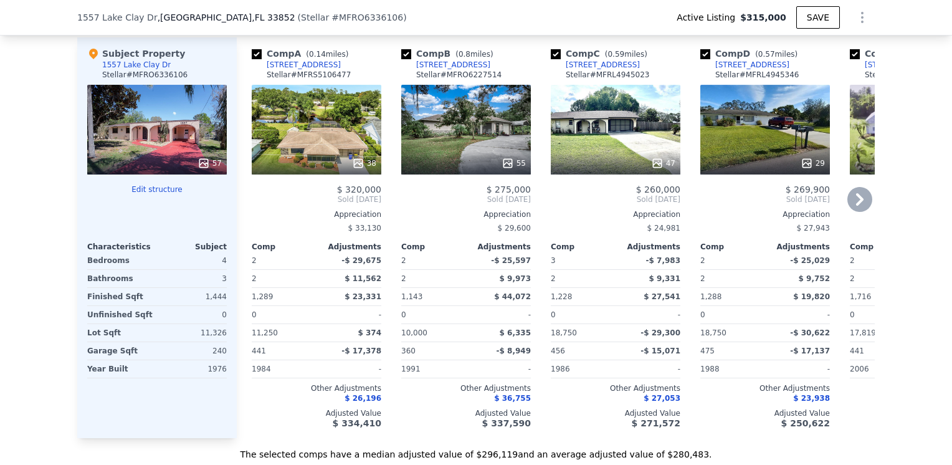
scroll to position [1374, 0]
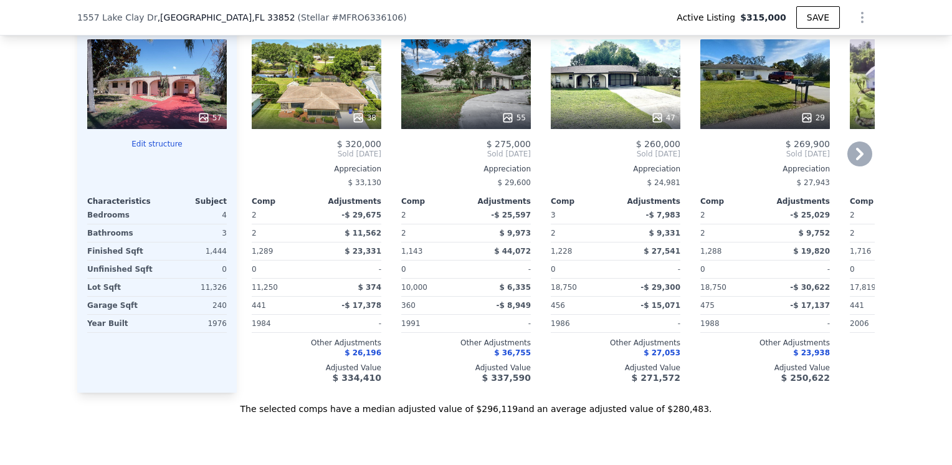
click at [154, 92] on div "57" at bounding box center [157, 84] width 140 height 90
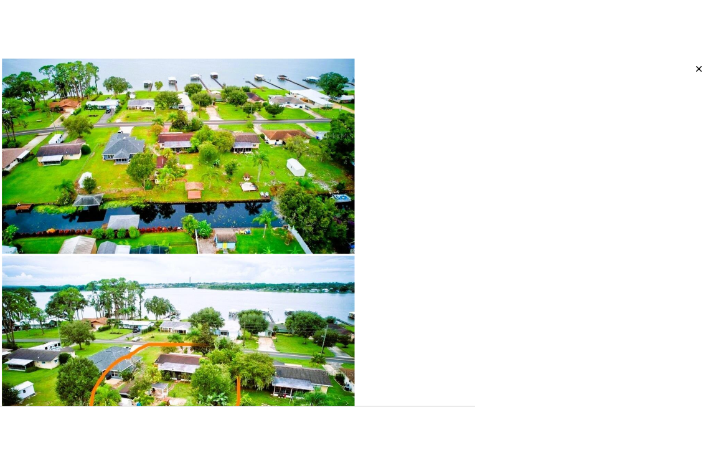
scroll to position [10356, 0]
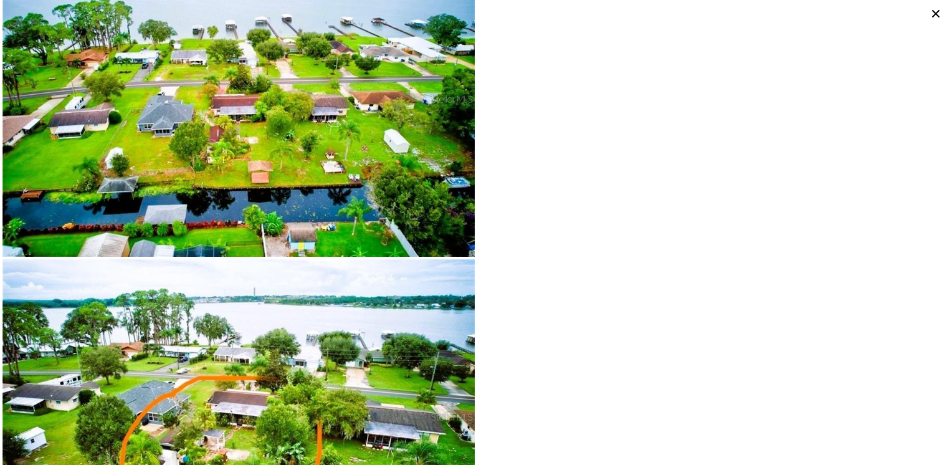
click at [271, 397] on img at bounding box center [238, 416] width 472 height 315
click at [242, 305] on img at bounding box center [238, 416] width 472 height 315
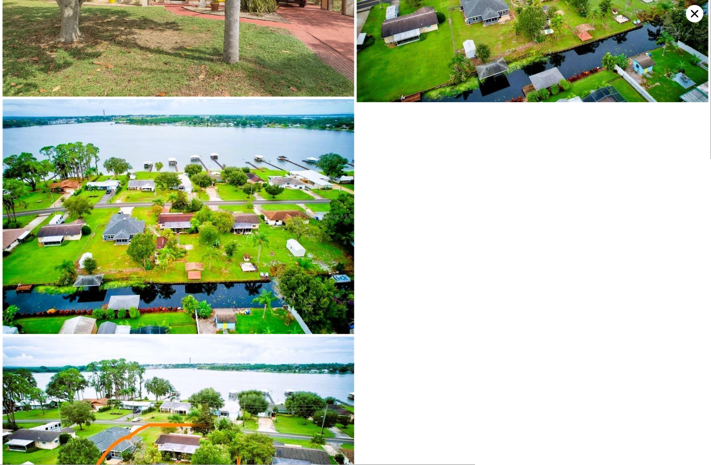
click at [695, 12] on icon at bounding box center [695, 13] width 7 height 7
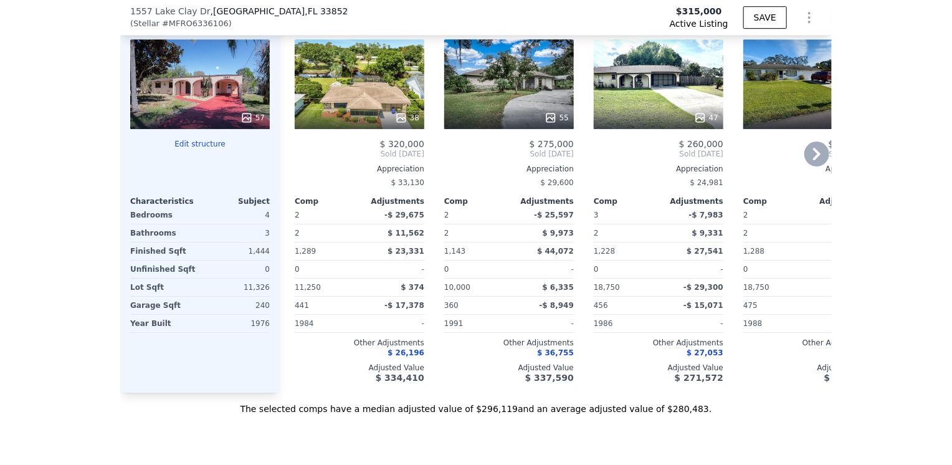
scroll to position [1374, 0]
